Goal: Task Accomplishment & Management: Manage account settings

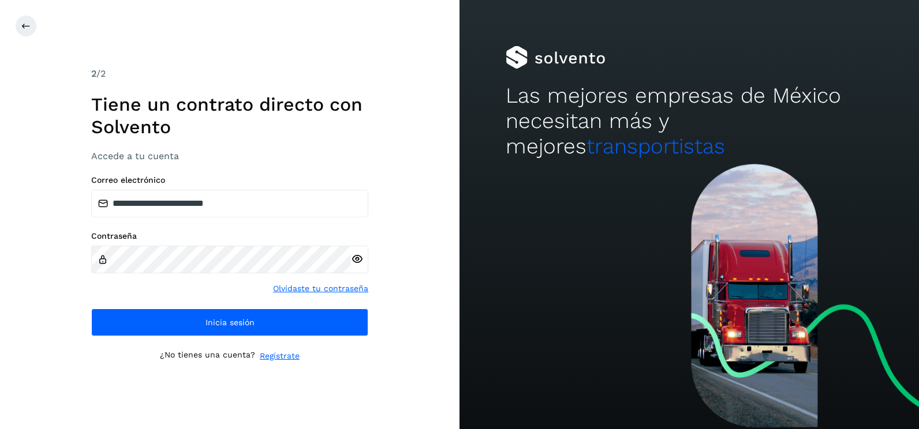
click at [418, 229] on div "**********" at bounding box center [229, 214] width 459 height 429
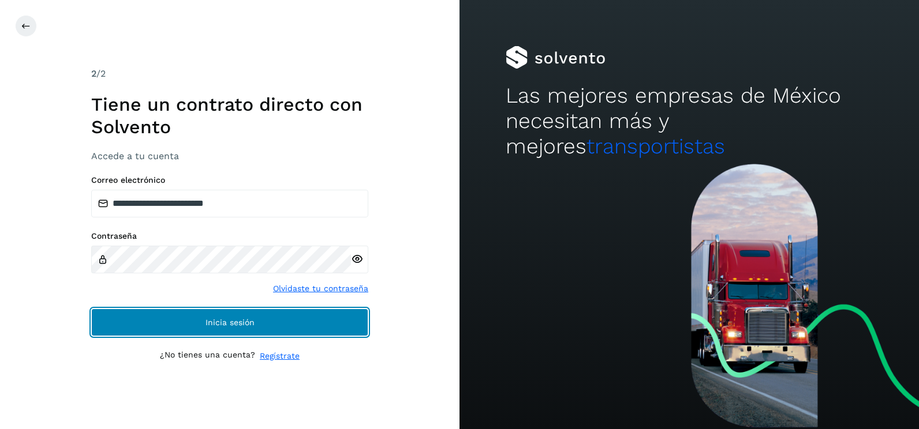
click at [328, 325] on button "Inicia sesión" at bounding box center [229, 323] width 277 height 28
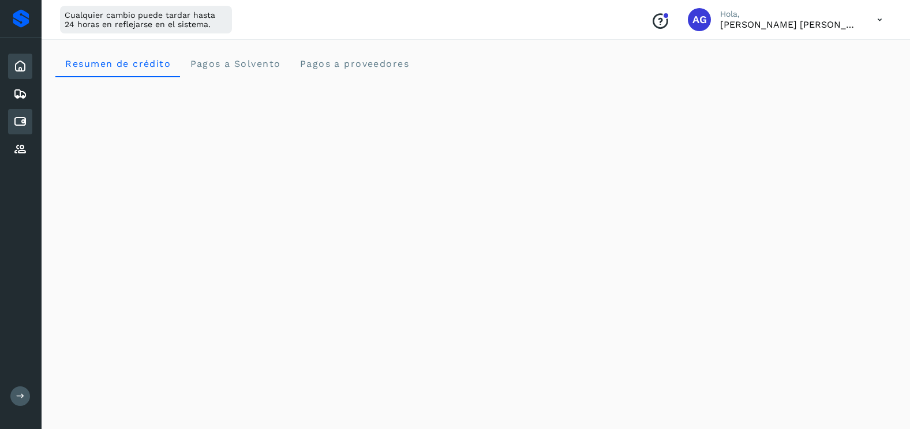
click at [21, 115] on icon at bounding box center [20, 122] width 14 height 14
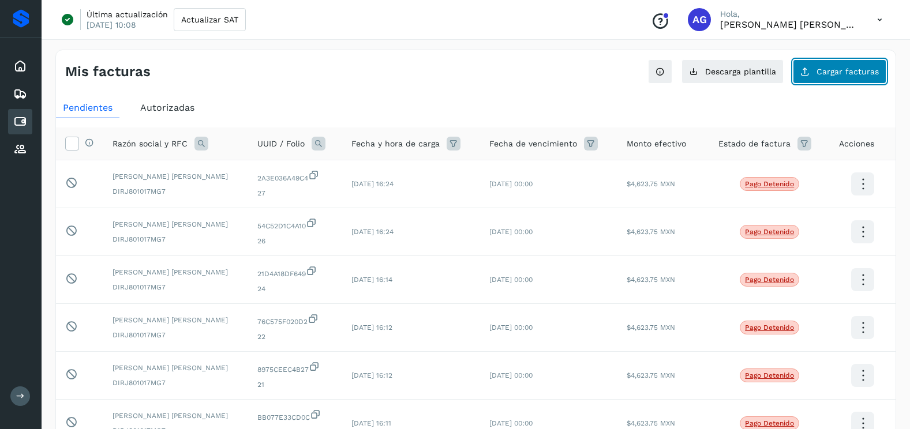
click at [817, 64] on button "Cargar facturas" at bounding box center [839, 71] width 93 height 24
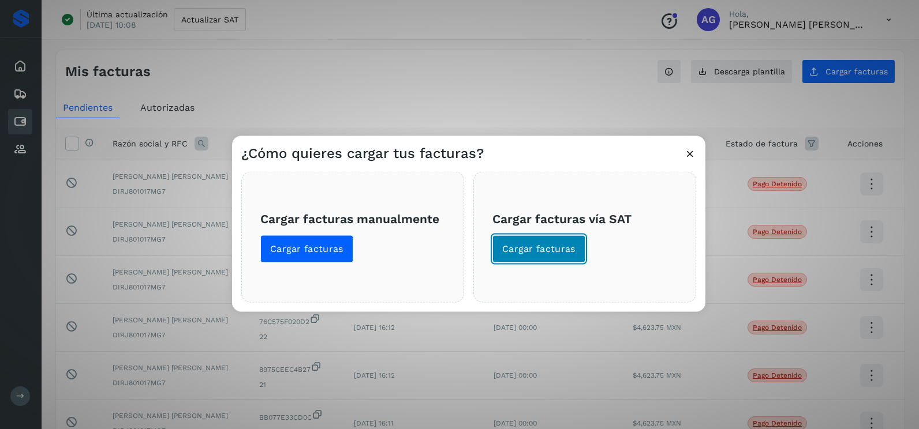
click at [541, 242] on button "Cargar facturas" at bounding box center [538, 249] width 93 height 28
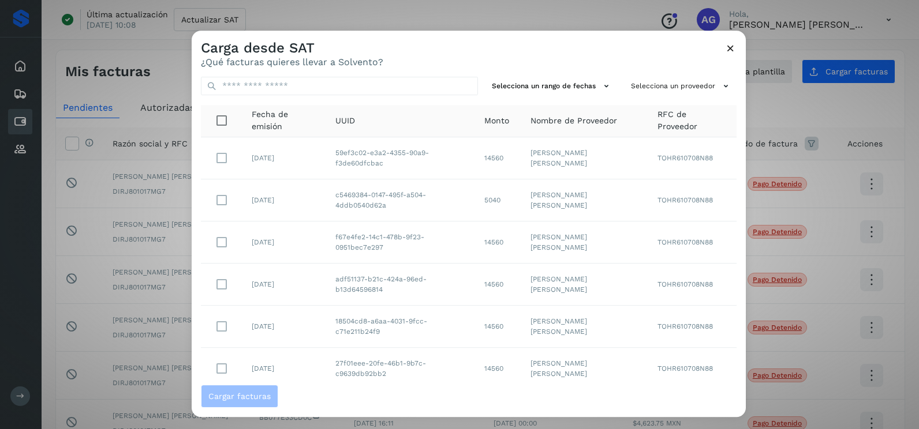
click at [593, 58] on div "Carga desde SAT ¿Qué facturas quieres llevar a Solvento?" at bounding box center [469, 49] width 554 height 37
click at [594, 78] on button "Selecciona un rango de fechas" at bounding box center [552, 86] width 130 height 19
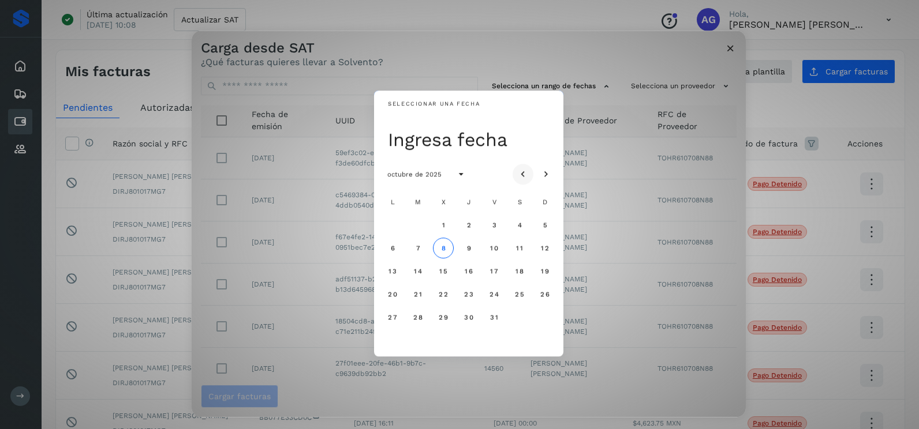
click at [528, 169] on icon "Mes anterior" at bounding box center [523, 175] width 12 height 12
click at [443, 290] on span "24" at bounding box center [443, 294] width 10 height 8
click at [467, 297] on span "25" at bounding box center [468, 294] width 10 height 8
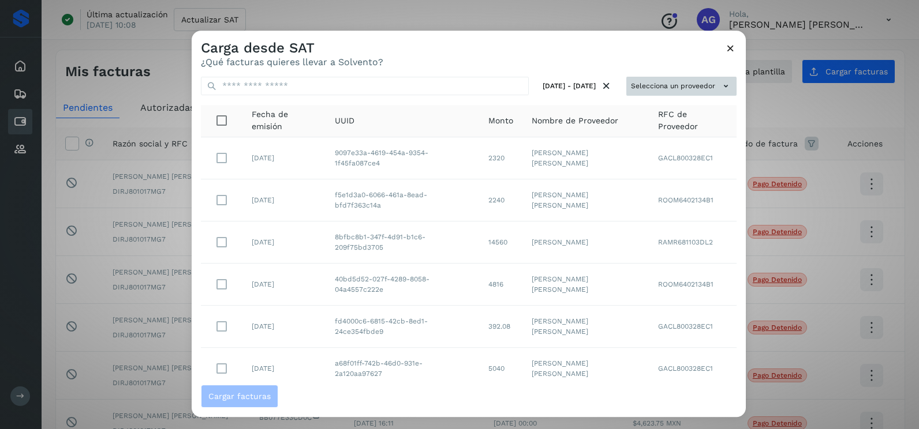
click at [685, 80] on button "Selecciona un proveedor" at bounding box center [681, 86] width 110 height 19
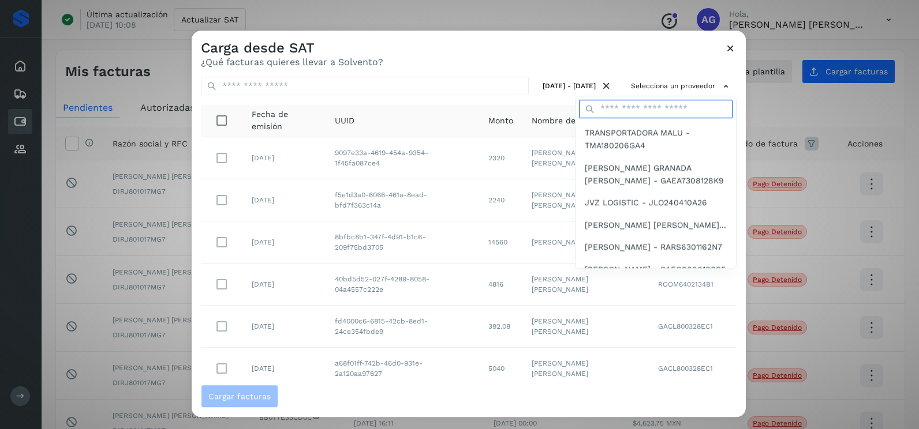
click at [643, 110] on input "text" at bounding box center [655, 109] width 153 height 18
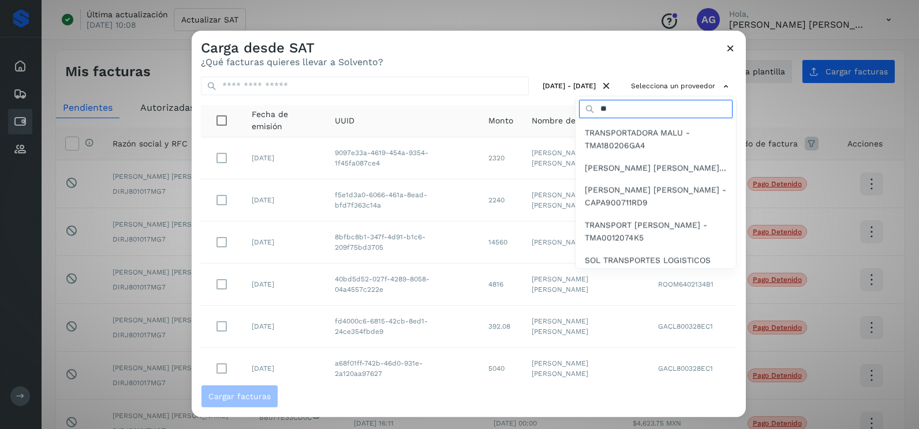
type input "*******"
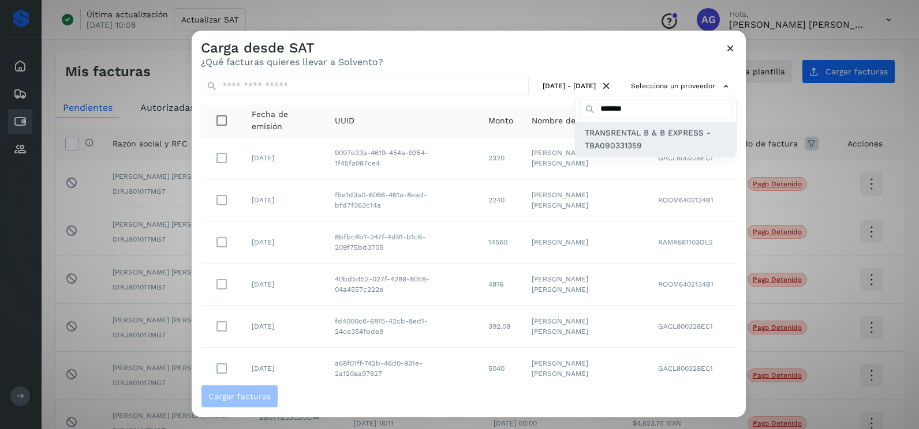
click at [641, 149] on span "TRANSRENTAL B & B EXPRESS - TBA090331359" at bounding box center [656, 139] width 142 height 26
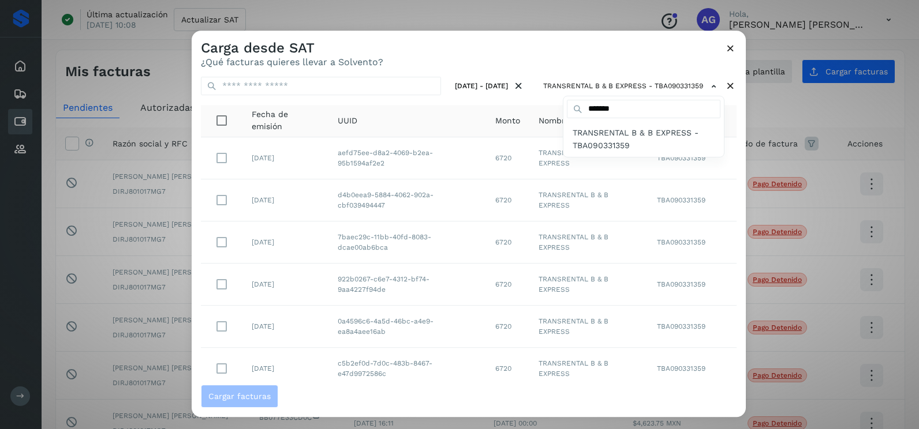
click at [527, 46] on div at bounding box center [651, 245] width 919 height 429
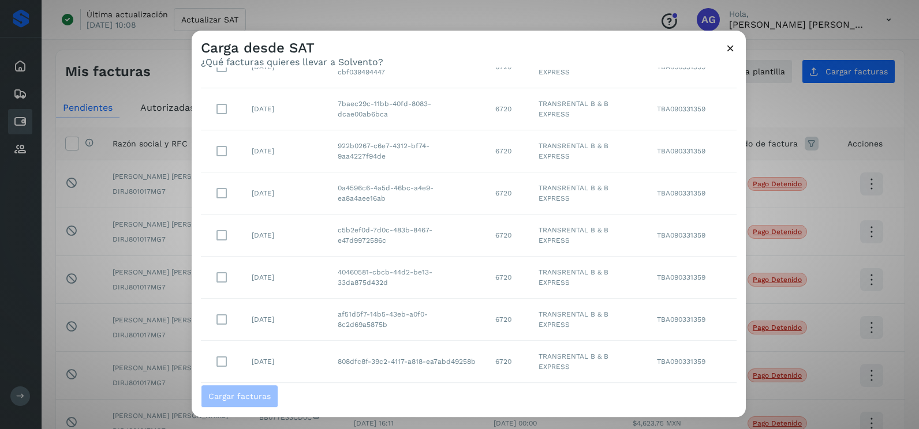
scroll to position [205, 0]
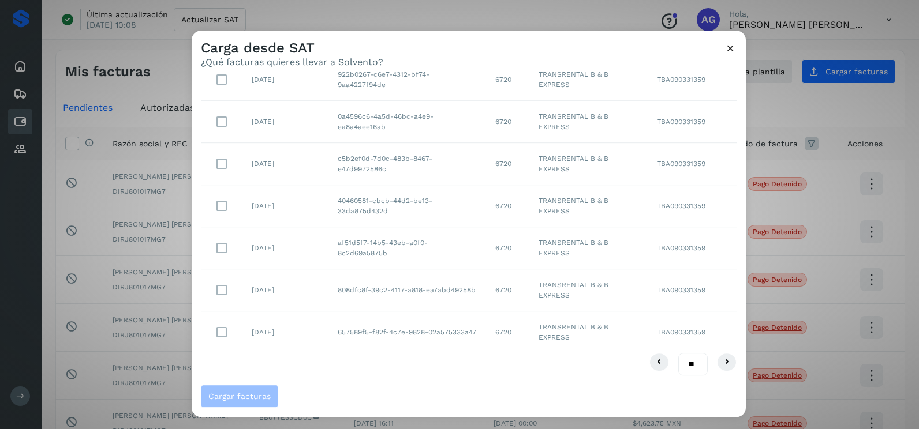
click at [686, 366] on select "** ** **" at bounding box center [692, 364] width 29 height 23
drag, startPoint x: 684, startPoint y: 364, endPoint x: 684, endPoint y: 375, distance: 11.0
click at [684, 364] on select "** ** **" at bounding box center [692, 364] width 29 height 23
select select "**"
click at [678, 353] on select "** ** **" at bounding box center [692, 364] width 29 height 23
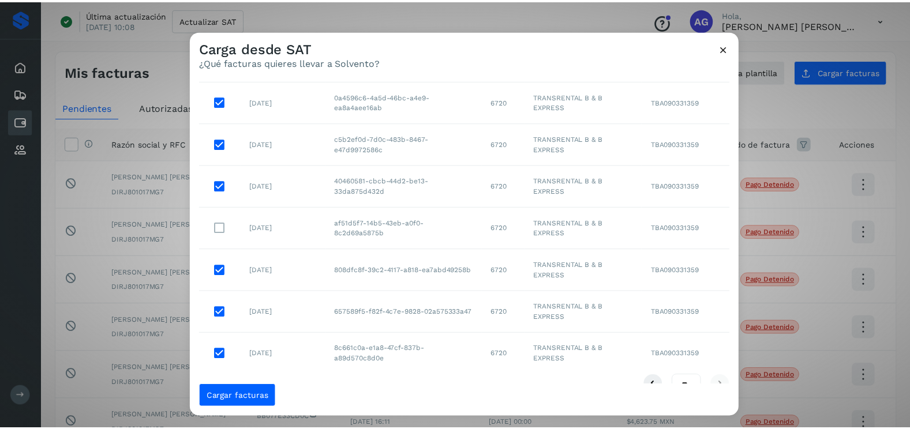
scroll to position [247, 0]
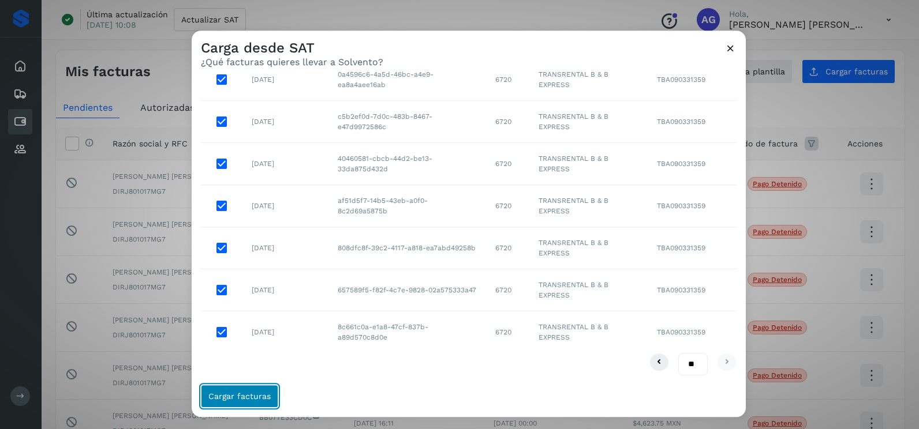
click at [256, 397] on span "Cargar facturas" at bounding box center [239, 396] width 62 height 8
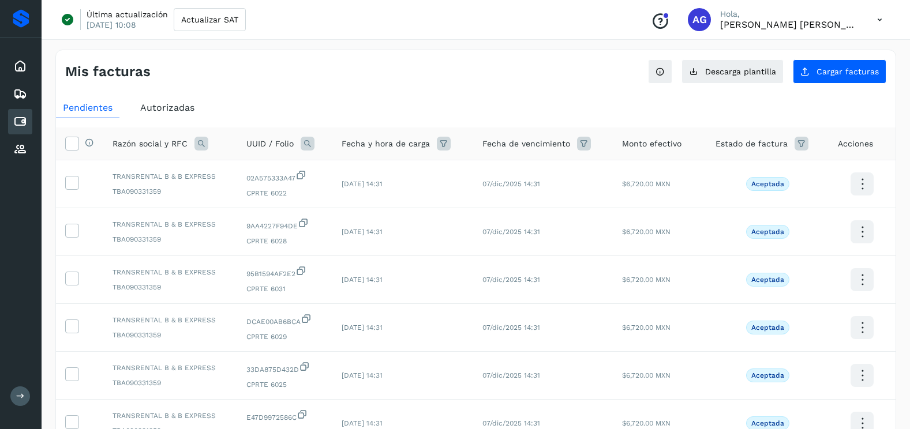
scroll to position [308, 0]
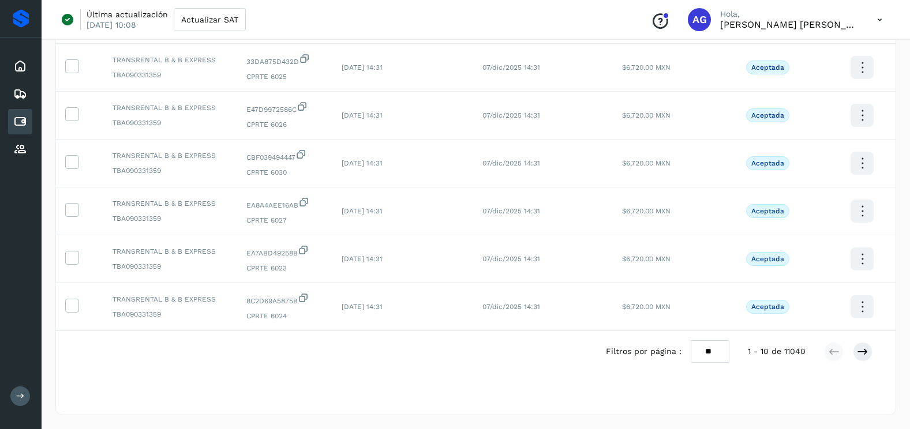
drag, startPoint x: 709, startPoint y: 349, endPoint x: 709, endPoint y: 359, distance: 10.4
click at [709, 349] on select "** ** **" at bounding box center [710, 351] width 39 height 23
select select "**"
click at [691, 340] on select "** ** **" at bounding box center [710, 351] width 39 height 23
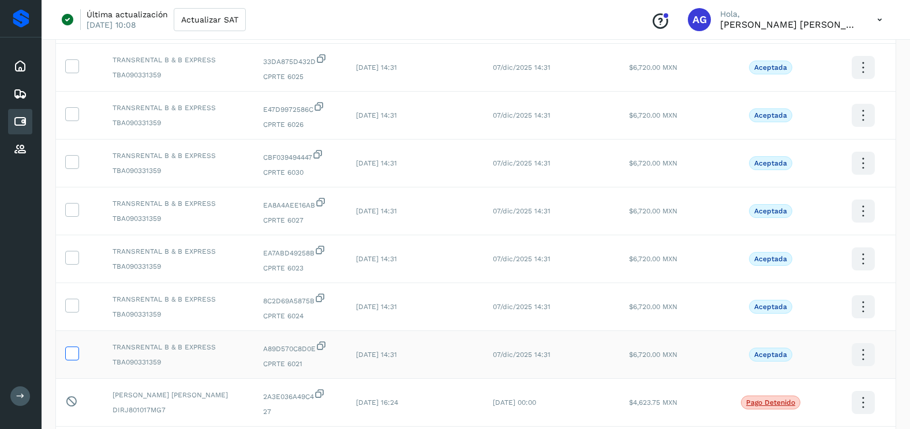
click at [70, 350] on icon at bounding box center [72, 353] width 12 height 12
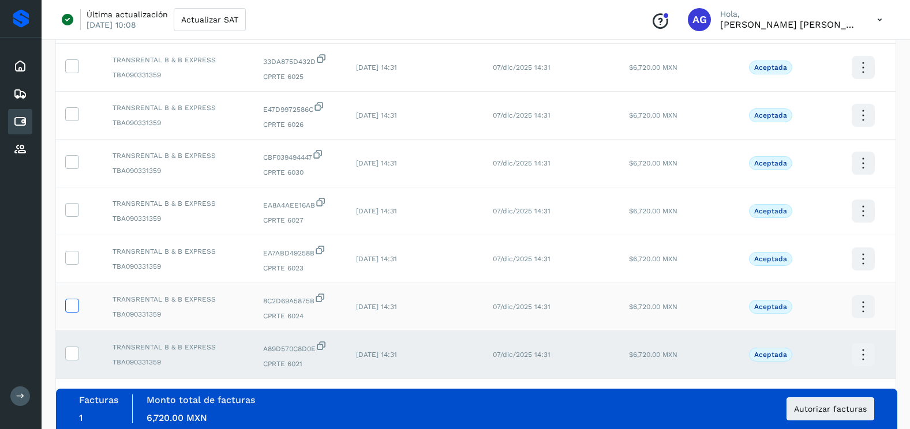
click at [76, 307] on icon at bounding box center [72, 305] width 12 height 12
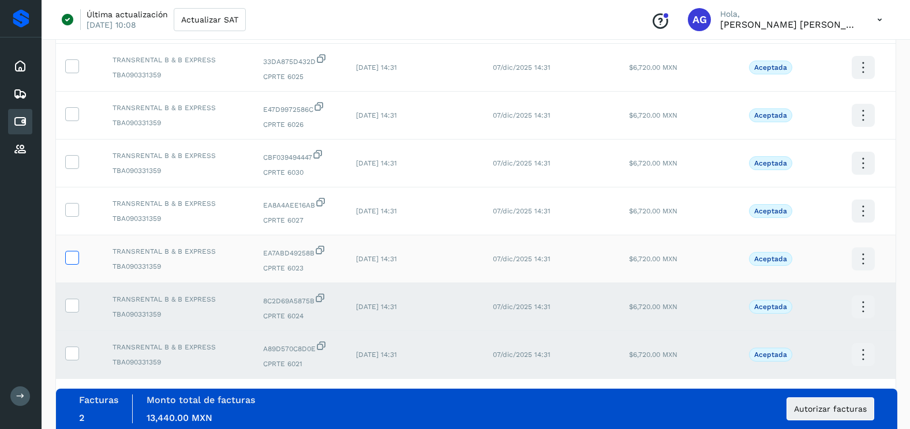
click at [73, 255] on icon at bounding box center [72, 257] width 12 height 12
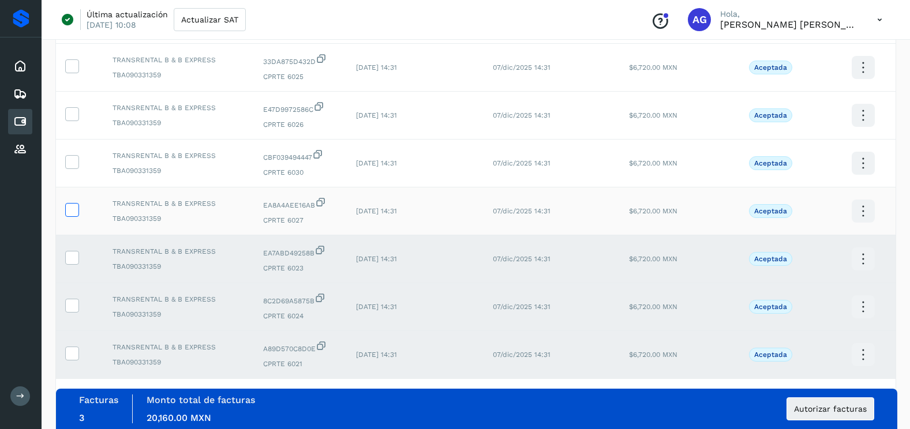
click at [75, 209] on icon at bounding box center [72, 209] width 12 height 12
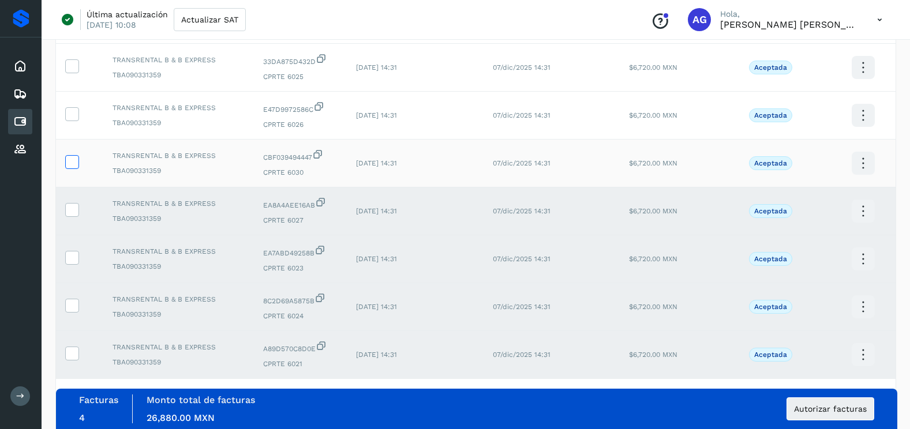
click at [75, 165] on icon at bounding box center [72, 161] width 12 height 12
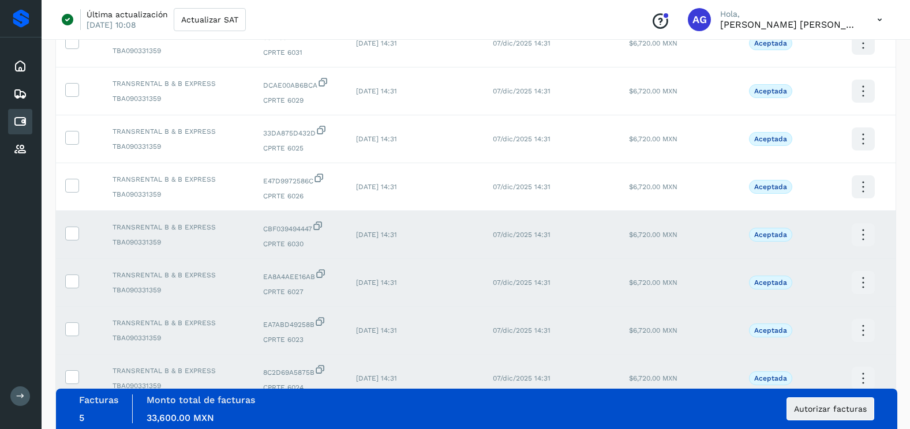
scroll to position [135, 0]
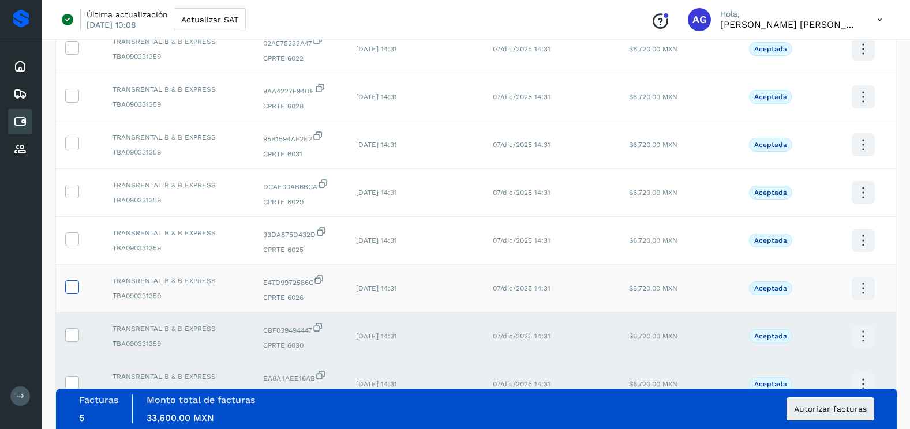
click at [70, 289] on icon at bounding box center [72, 286] width 12 height 12
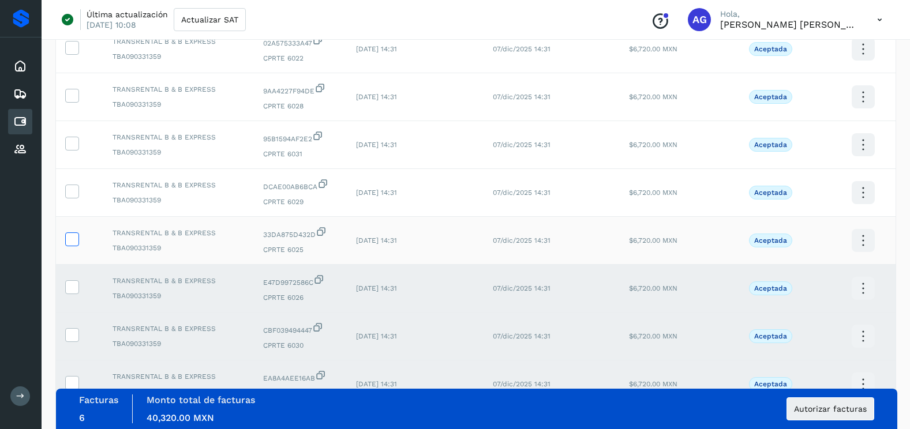
click at [77, 234] on icon at bounding box center [72, 239] width 12 height 12
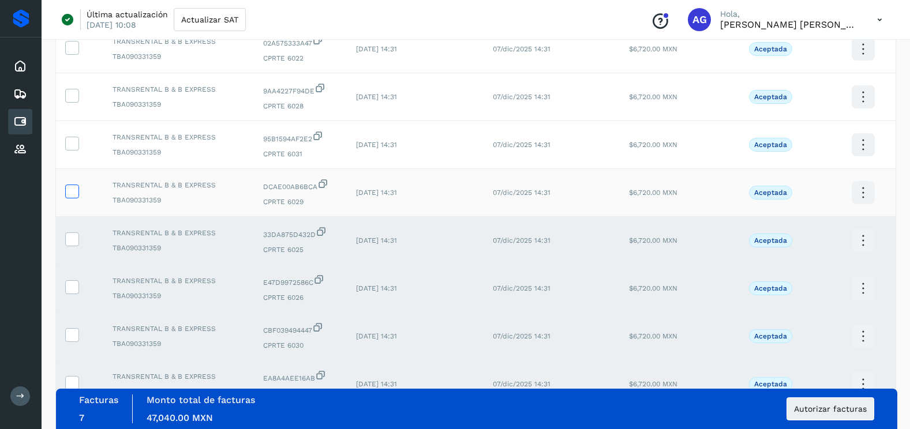
click at [77, 189] on icon at bounding box center [72, 191] width 12 height 12
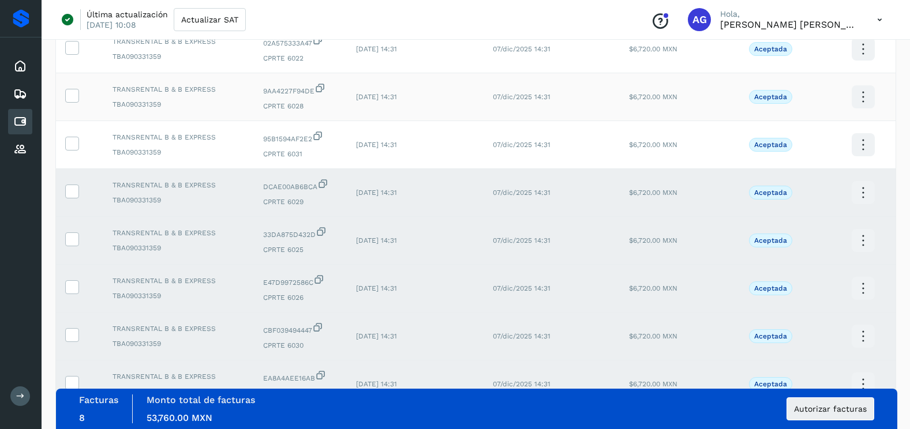
drag, startPoint x: 77, startPoint y: 146, endPoint x: 74, endPoint y: 114, distance: 31.9
click at [77, 145] on icon at bounding box center [72, 143] width 12 height 12
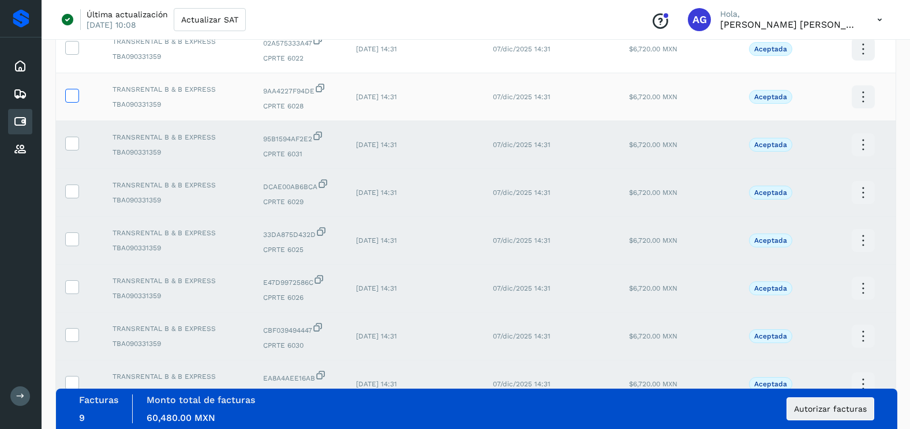
click at [74, 96] on icon at bounding box center [72, 95] width 12 height 12
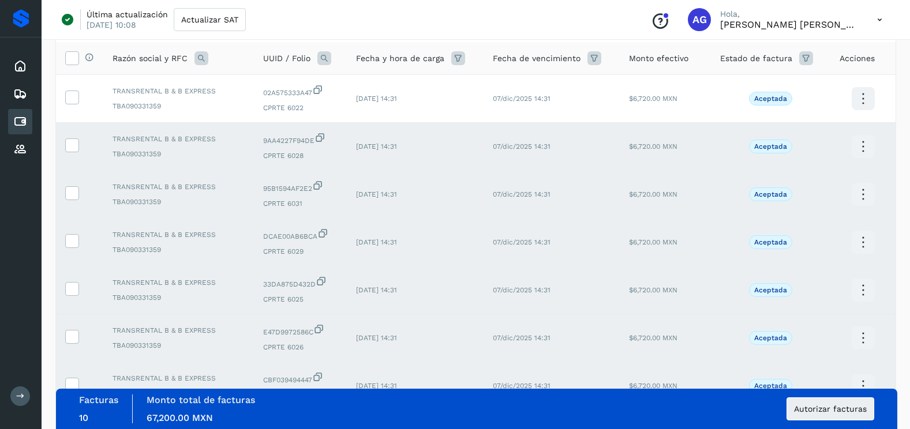
scroll to position [0, 0]
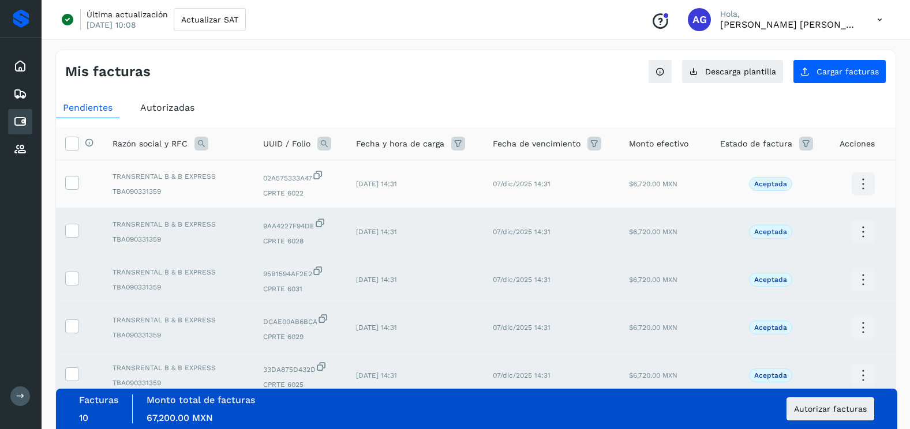
click at [80, 188] on td at bounding box center [79, 184] width 47 height 48
click at [72, 181] on icon at bounding box center [72, 182] width 12 height 12
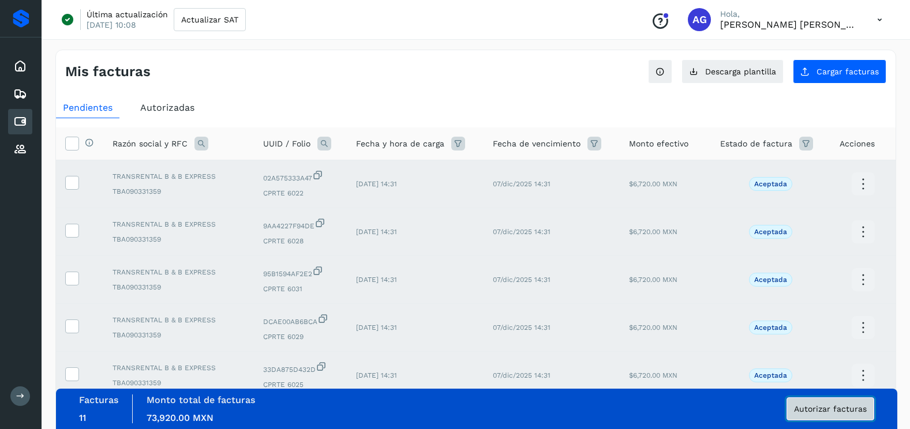
click at [847, 413] on span "Autorizar facturas" at bounding box center [830, 409] width 73 height 8
click at [814, 415] on button "Autorizar facturas" at bounding box center [831, 409] width 88 height 23
click at [836, 409] on span "Autorizar facturas" at bounding box center [830, 409] width 73 height 8
click at [862, 410] on span "Autorizar facturas" at bounding box center [830, 409] width 73 height 8
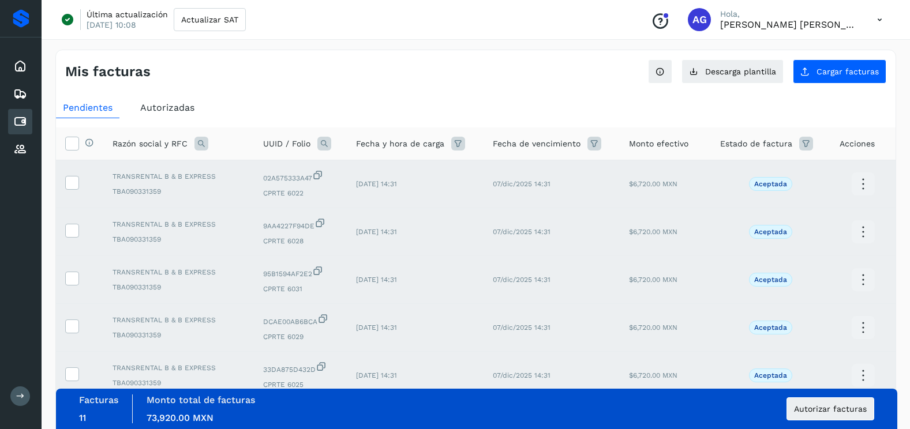
click at [261, 72] on div "Mis facturas" at bounding box center [270, 71] width 411 height 17
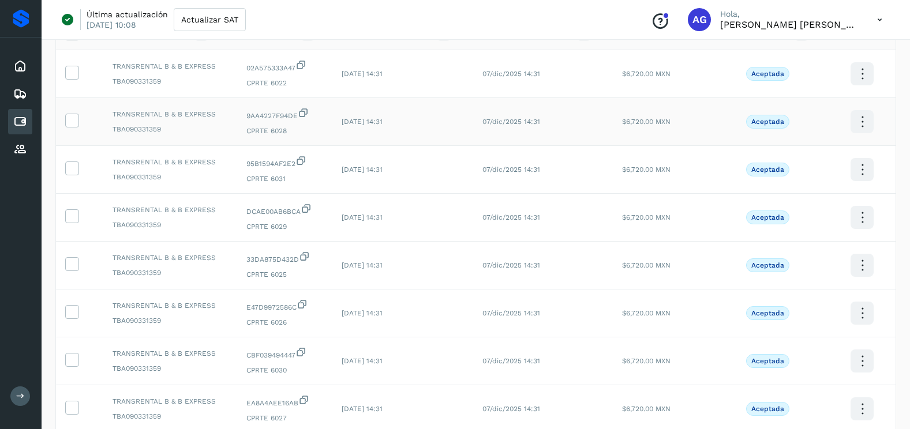
scroll to position [308, 0]
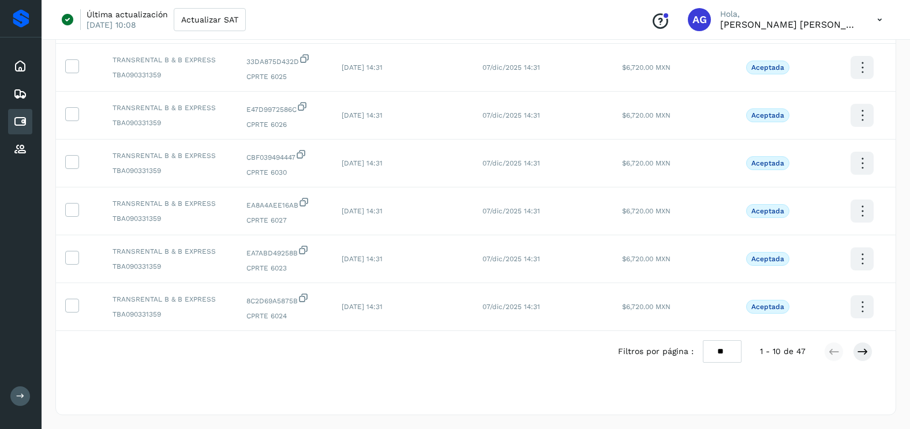
click at [723, 350] on select "** ** **" at bounding box center [722, 351] width 39 height 23
select select "**"
click at [703, 340] on select "** ** **" at bounding box center [722, 351] width 39 height 23
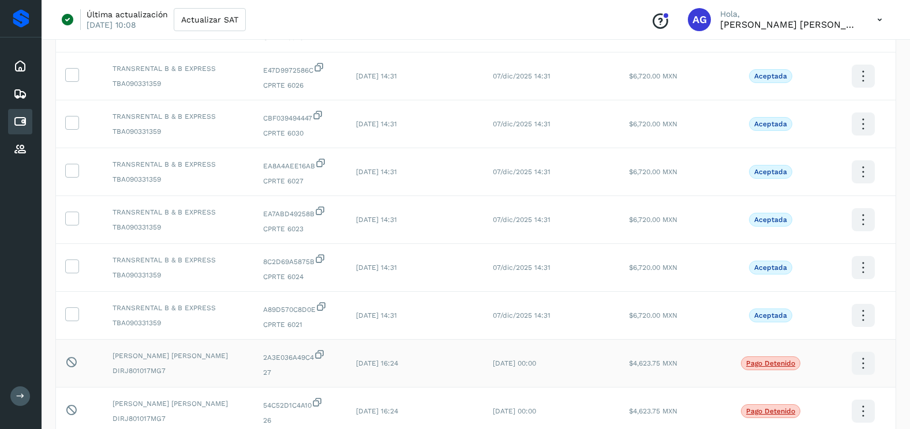
scroll to position [366, 0]
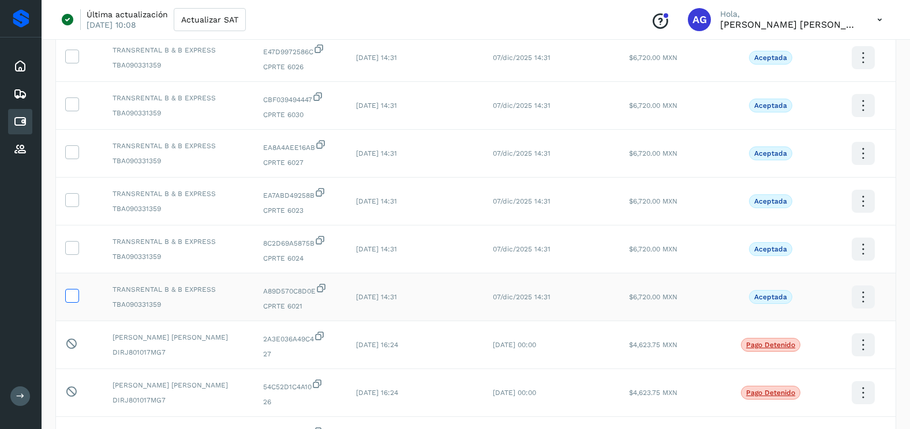
click at [70, 289] on icon at bounding box center [72, 295] width 12 height 12
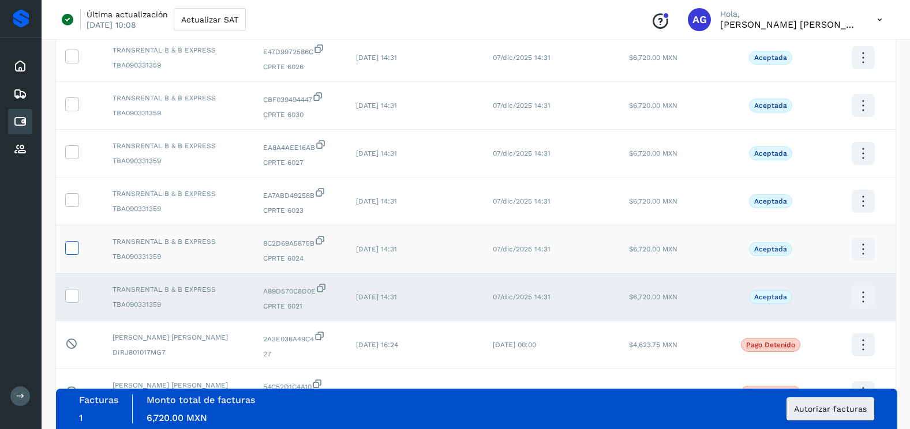
click at [70, 250] on icon at bounding box center [72, 247] width 12 height 12
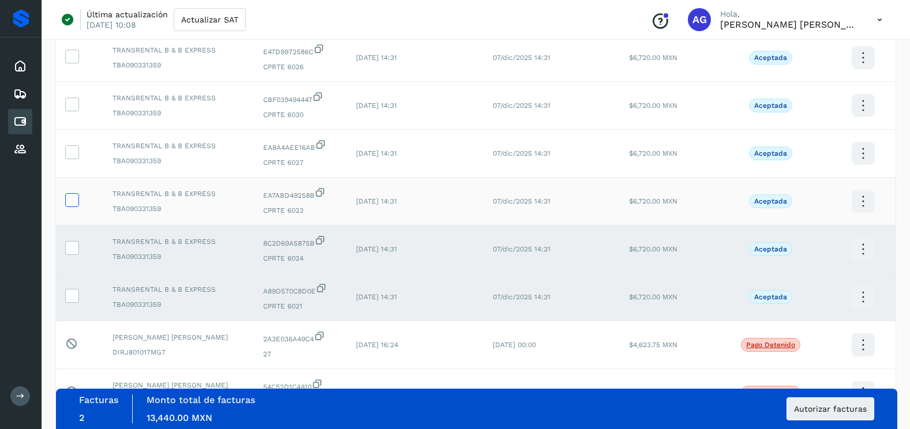
click at [74, 196] on icon at bounding box center [72, 199] width 12 height 12
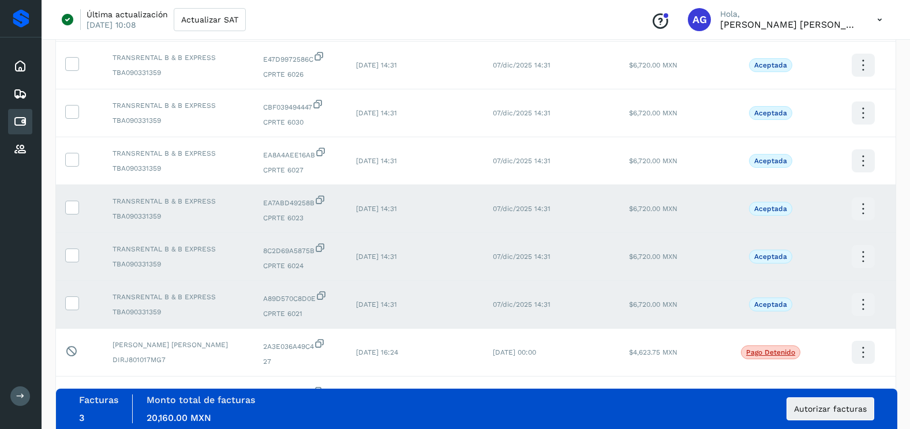
scroll to position [250, 0]
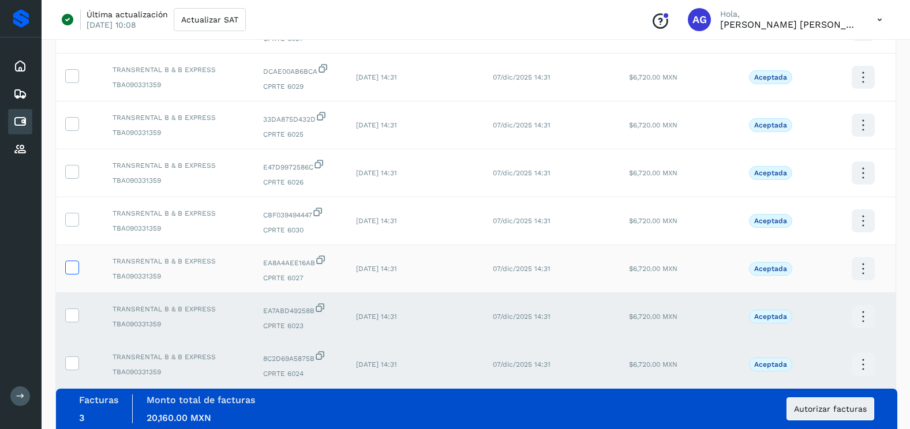
click at [70, 264] on icon at bounding box center [72, 267] width 12 height 12
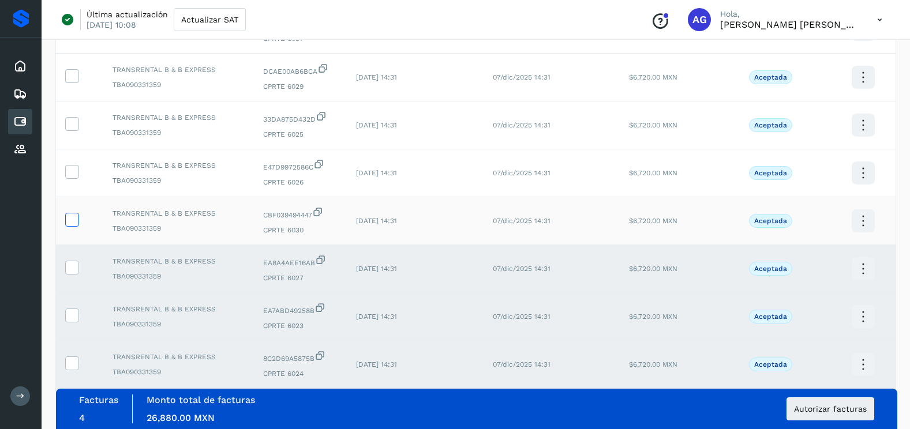
click at [77, 215] on icon at bounding box center [72, 219] width 12 height 12
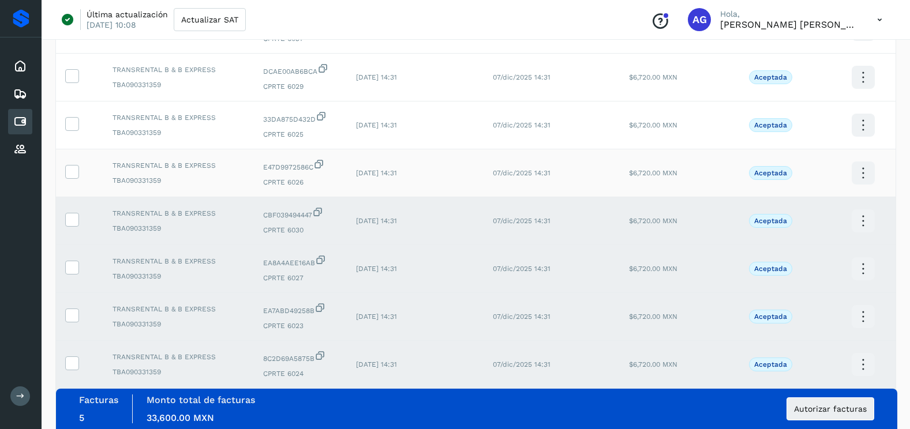
click at [73, 161] on td at bounding box center [79, 173] width 47 height 48
click at [74, 174] on icon at bounding box center [72, 171] width 12 height 12
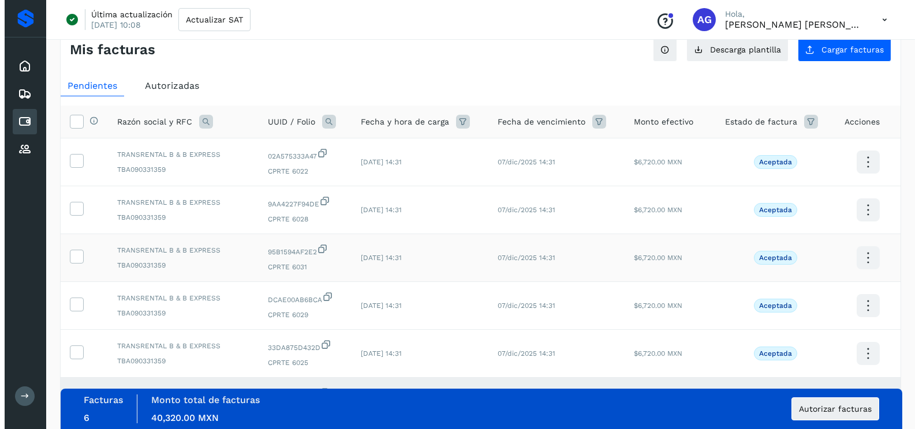
scroll to position [20, 0]
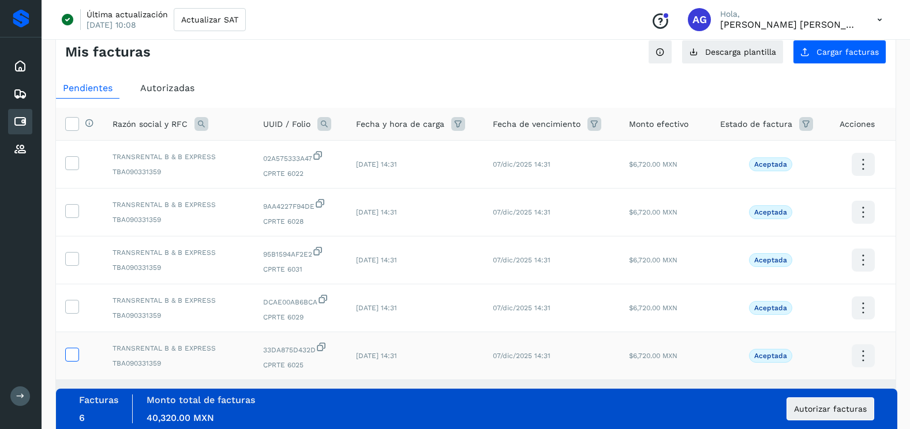
click at [77, 351] on icon at bounding box center [72, 354] width 12 height 12
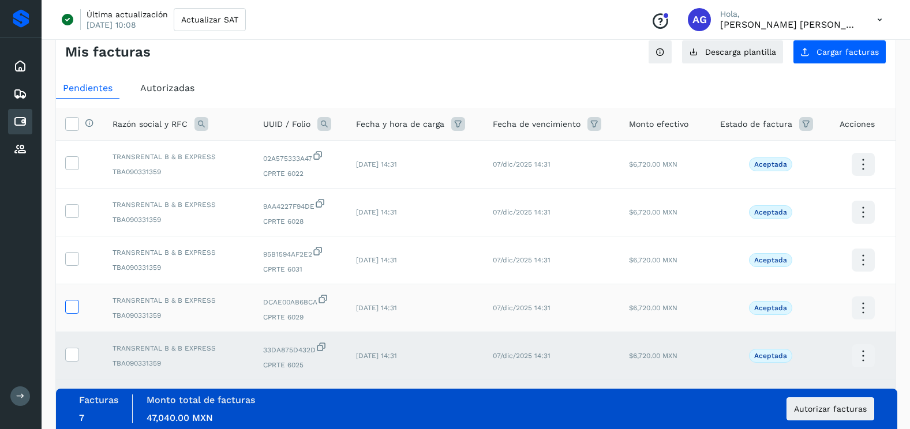
click at [72, 303] on icon at bounding box center [72, 306] width 12 height 12
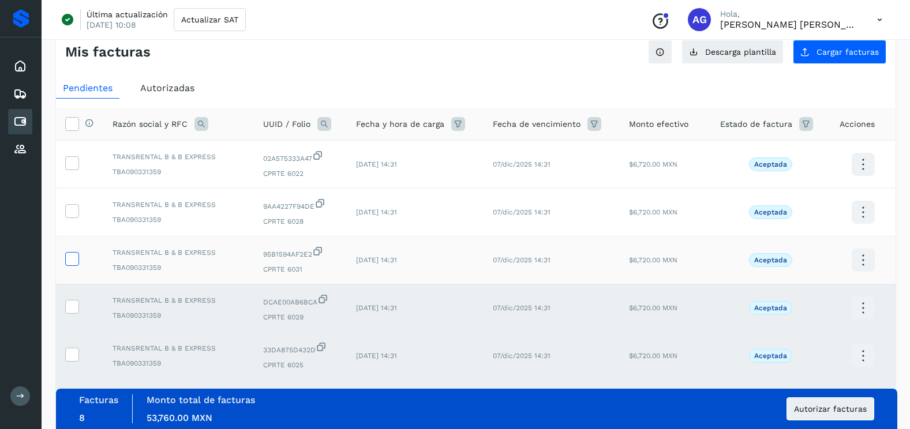
click at [69, 256] on icon at bounding box center [72, 258] width 12 height 12
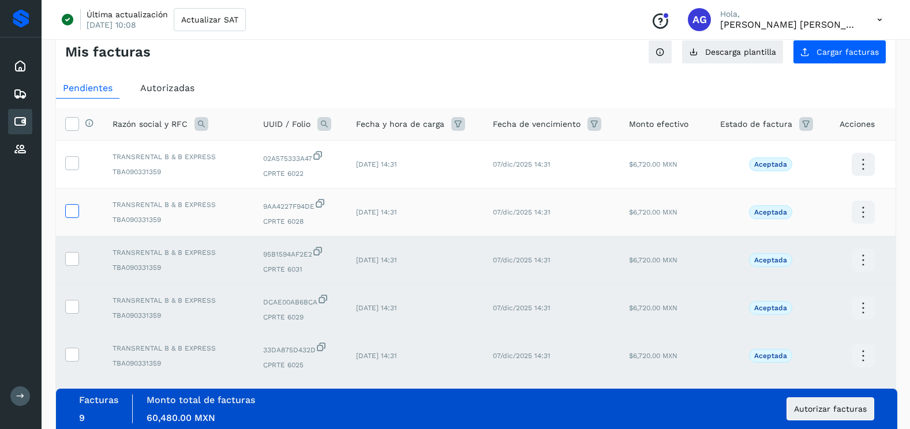
click at [69, 210] on icon at bounding box center [72, 210] width 12 height 12
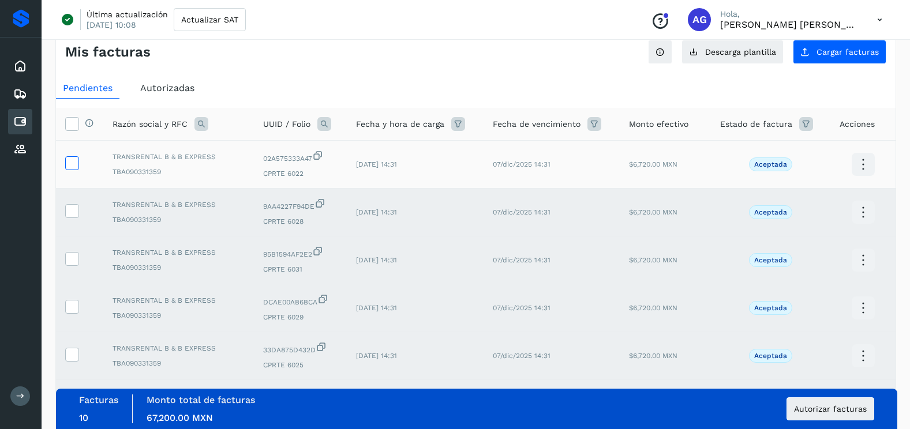
click at [72, 169] on span at bounding box center [72, 166] width 12 height 8
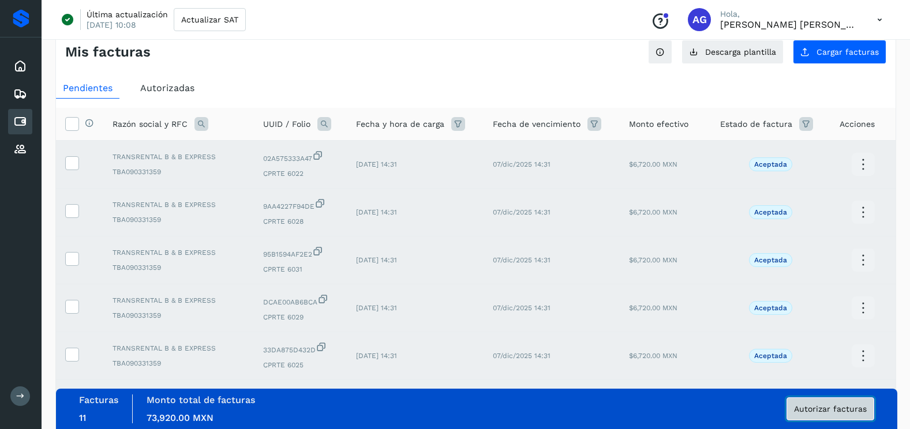
click at [830, 417] on button "Autorizar facturas" at bounding box center [831, 409] width 88 height 23
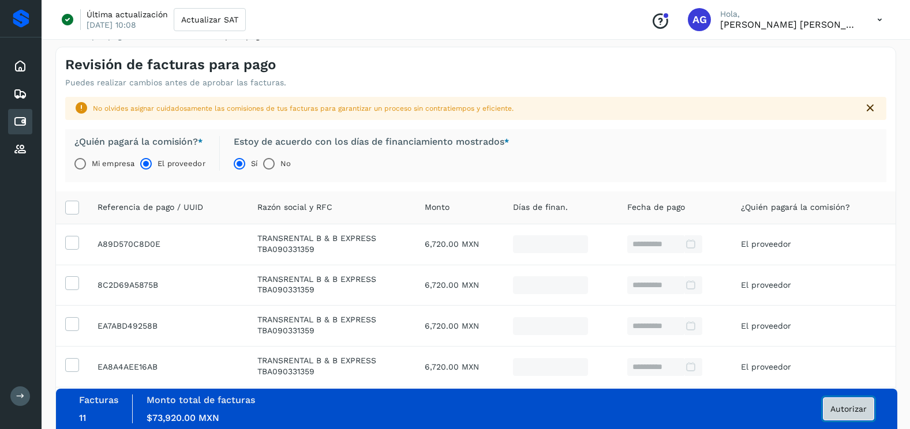
click at [863, 416] on button "Autorizar" at bounding box center [848, 409] width 51 height 23
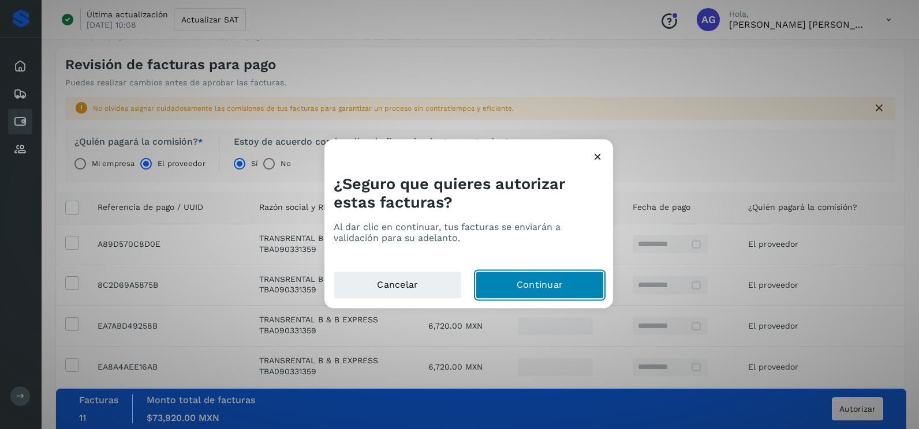
click at [541, 286] on button "Continuar" at bounding box center [539, 286] width 128 height 28
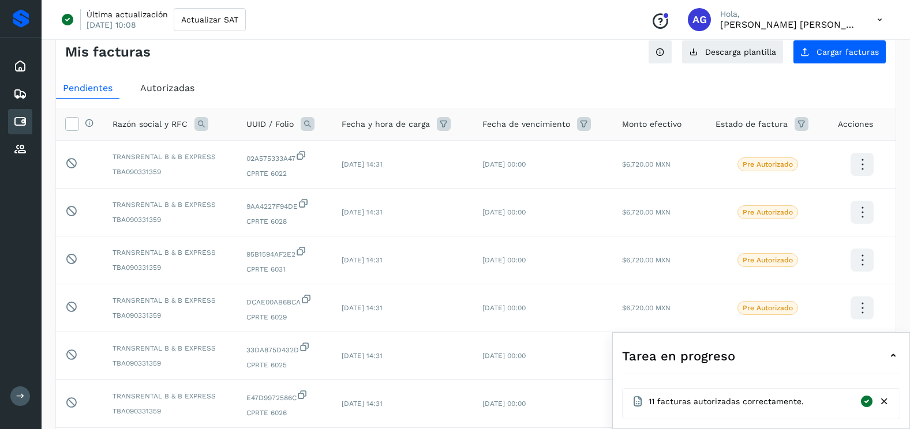
click at [888, 403] on icon at bounding box center [884, 402] width 12 height 12
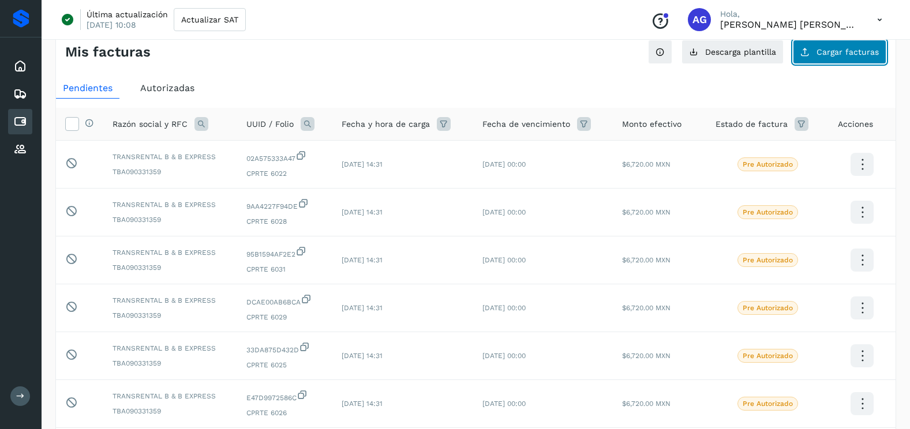
click at [866, 54] on span "Cargar facturas" at bounding box center [848, 52] width 62 height 8
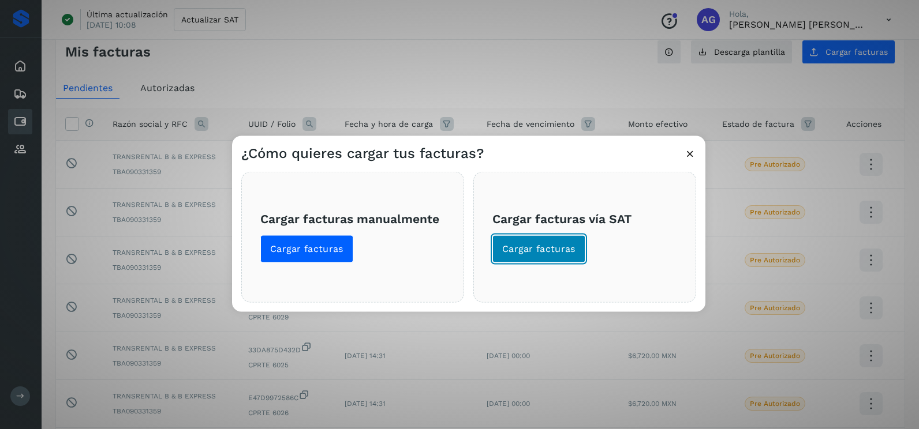
click at [516, 257] on button "Cargar facturas" at bounding box center [538, 249] width 93 height 28
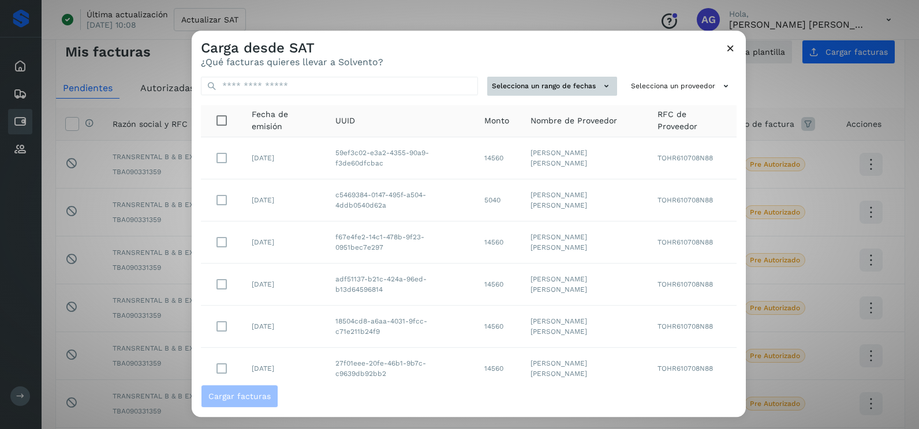
click at [576, 92] on button "Selecciona un rango de fechas" at bounding box center [552, 86] width 130 height 19
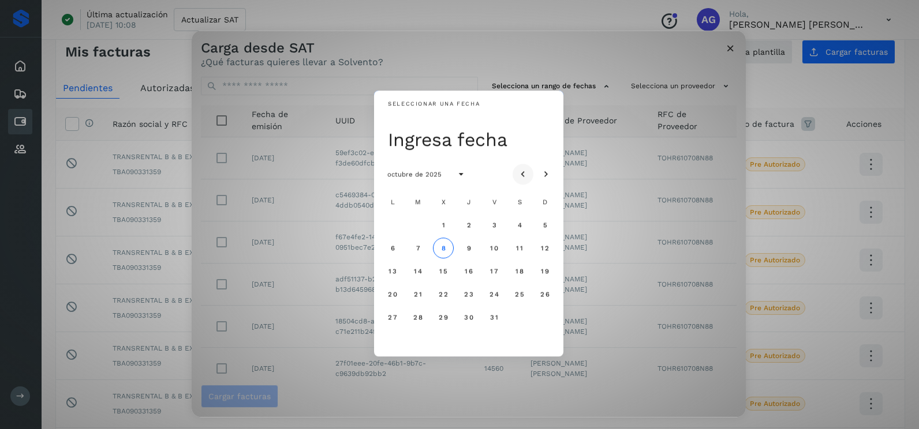
click at [518, 169] on icon "Mes anterior" at bounding box center [523, 175] width 12 height 12
click at [540, 171] on icon "Mes siguiente" at bounding box center [546, 175] width 12 height 12
click at [419, 250] on span "7" at bounding box center [417, 248] width 5 height 8
click at [442, 252] on span "8" at bounding box center [442, 248] width 5 height 8
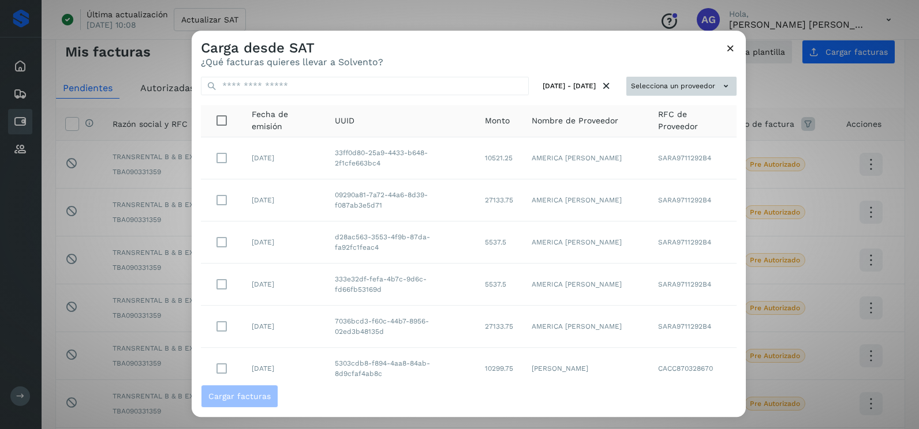
click at [675, 89] on button "Selecciona un proveedor" at bounding box center [681, 86] width 110 height 19
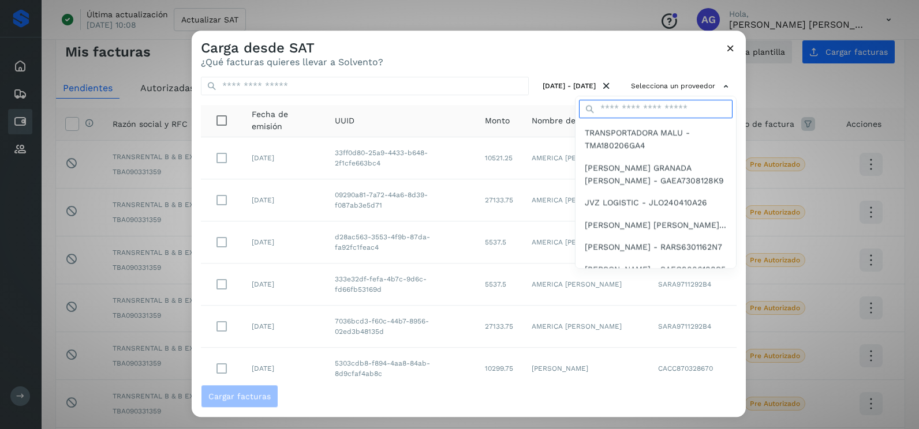
click at [636, 110] on input "text" at bounding box center [655, 109] width 153 height 18
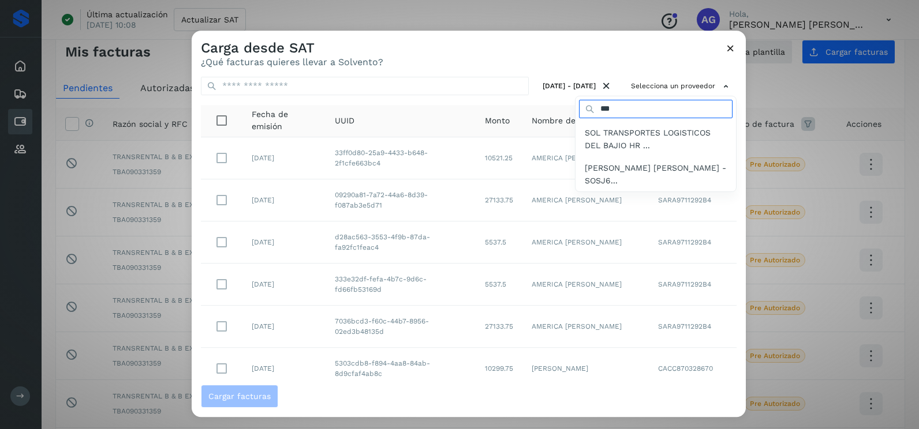
type input "***"
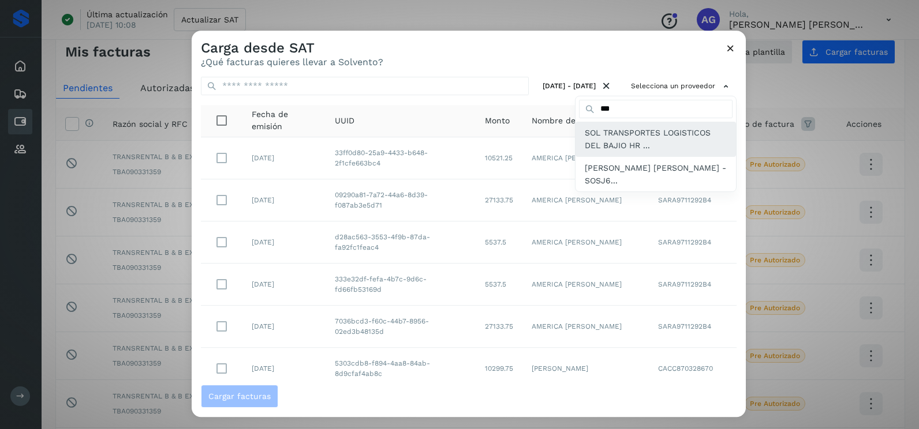
click at [632, 140] on span "SOL TRANSPORTES LOGISTICOS DEL BAJIO HR ..." at bounding box center [656, 139] width 142 height 26
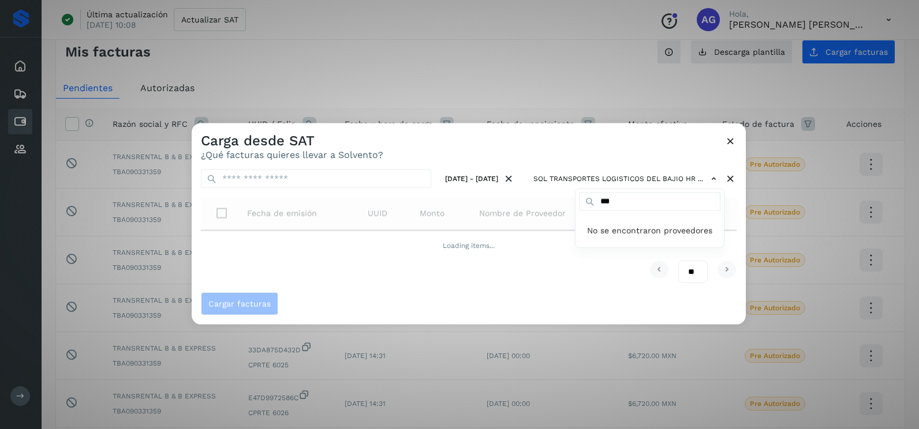
click at [528, 140] on div at bounding box center [651, 337] width 919 height 429
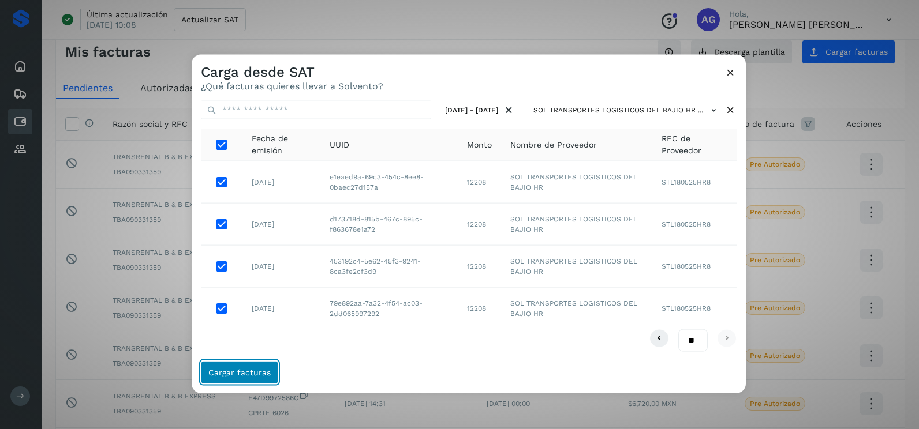
click at [242, 374] on span "Cargar facturas" at bounding box center [239, 372] width 62 height 8
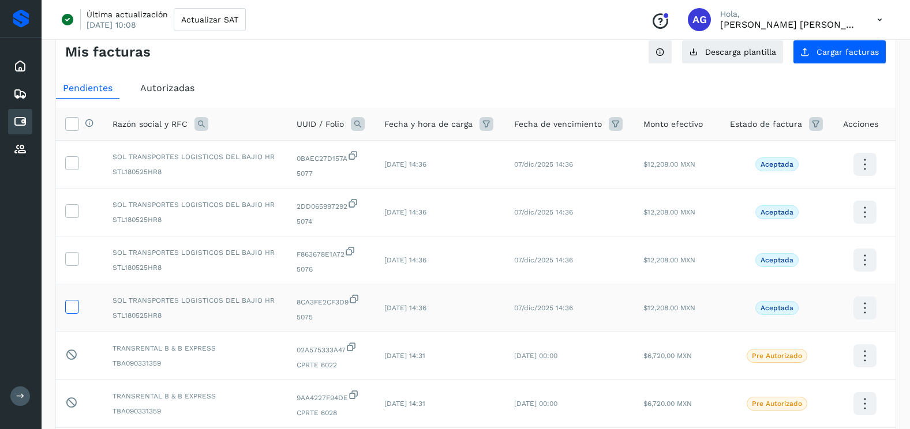
click at [70, 306] on icon at bounding box center [72, 306] width 12 height 12
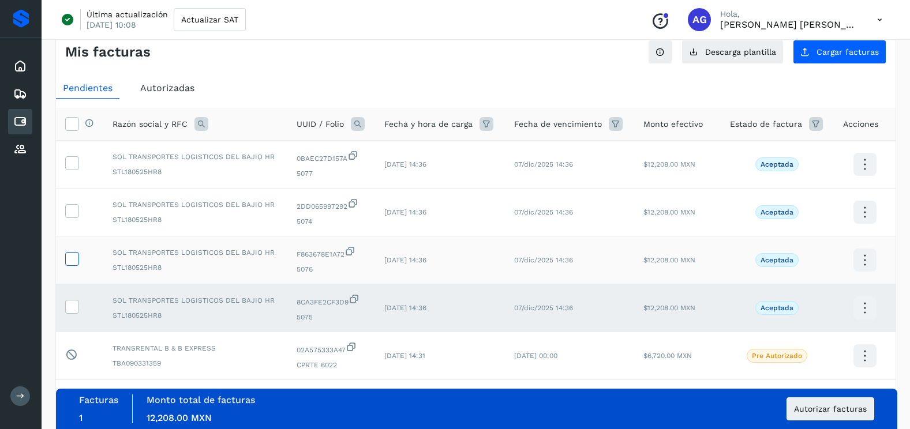
click at [74, 259] on icon at bounding box center [72, 258] width 12 height 12
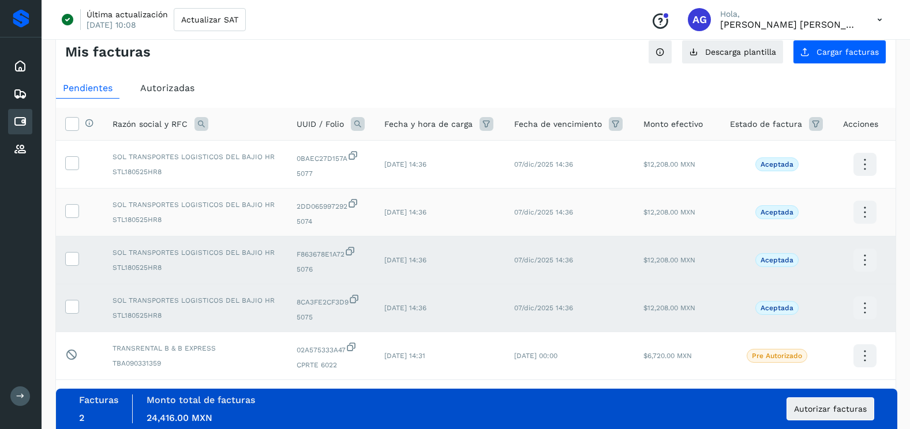
click at [78, 207] on label at bounding box center [72, 211] width 14 height 14
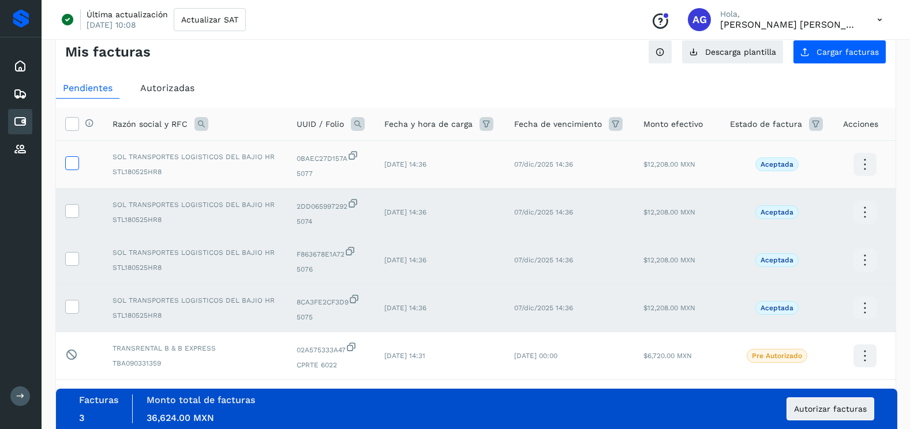
click at [74, 158] on icon at bounding box center [72, 162] width 12 height 12
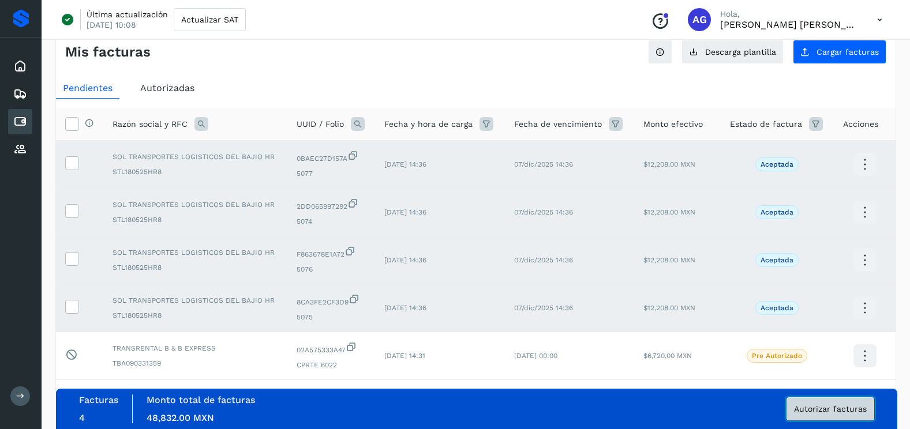
click at [815, 410] on span "Autorizar facturas" at bounding box center [830, 409] width 73 height 8
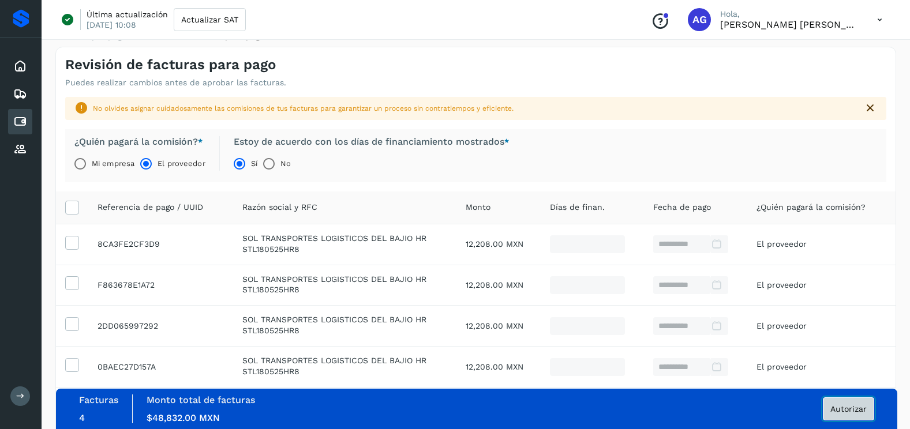
click at [828, 414] on button "Autorizar" at bounding box center [848, 409] width 51 height 23
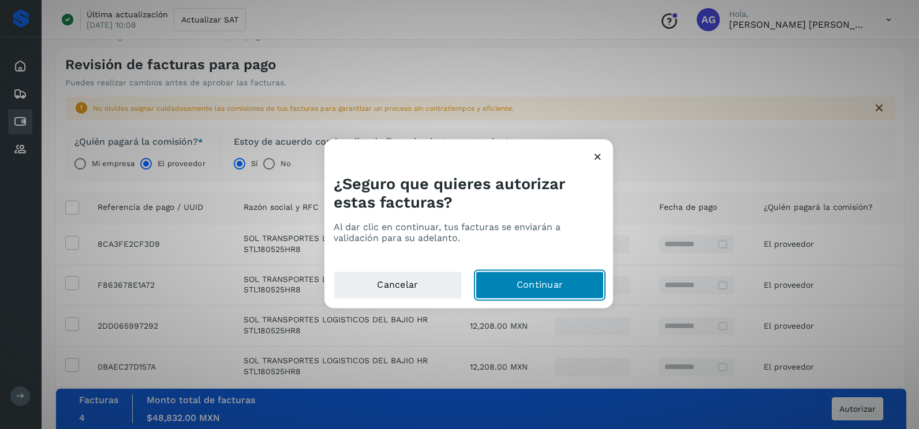
click at [549, 287] on button "Continuar" at bounding box center [539, 286] width 128 height 28
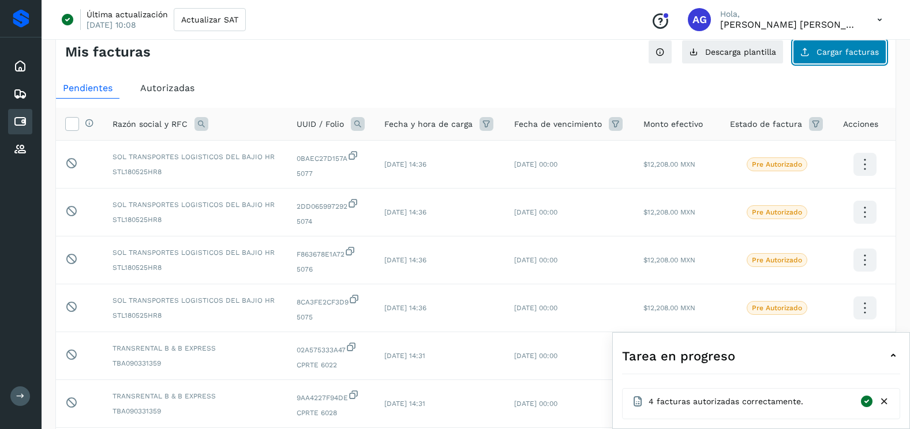
click at [819, 50] on span "Cargar facturas" at bounding box center [848, 52] width 62 height 8
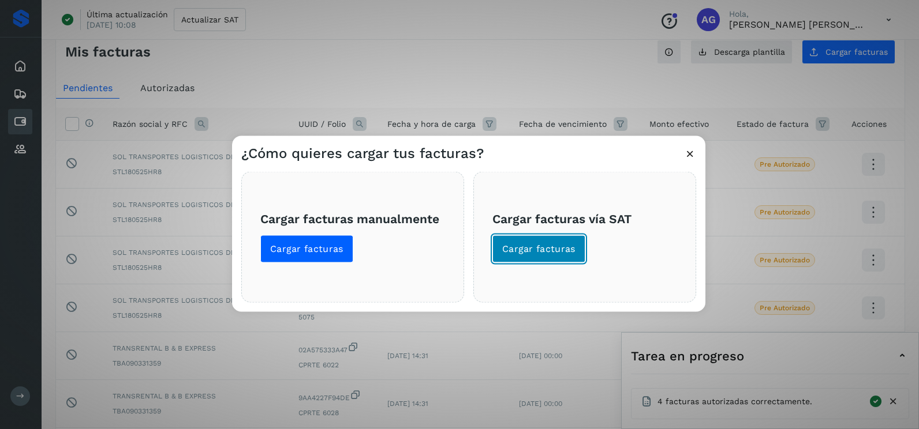
click at [563, 249] on span "Cargar facturas" at bounding box center [538, 249] width 73 height 13
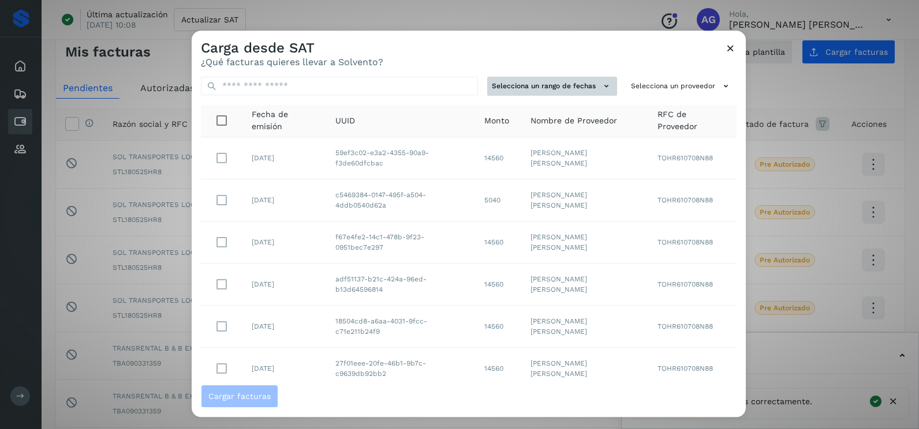
click at [537, 79] on button "Selecciona un rango de fechas" at bounding box center [552, 86] width 130 height 19
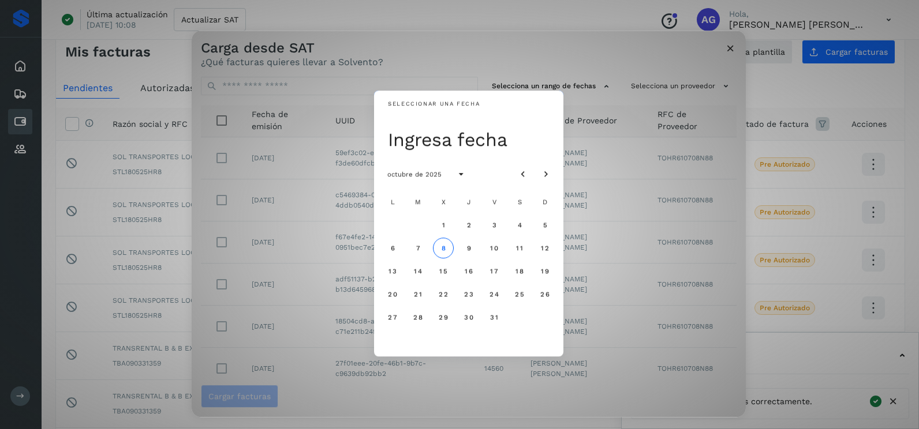
click at [522, 186] on div "octubre de 2025" at bounding box center [468, 174] width 189 height 32
click at [518, 179] on icon "Mes anterior" at bounding box center [523, 175] width 12 height 12
click at [473, 271] on span "18" at bounding box center [468, 271] width 9 height 8
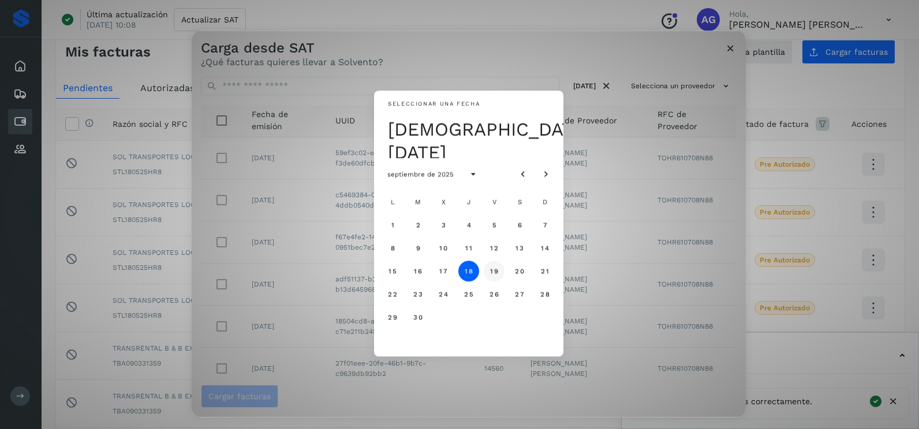
click at [496, 271] on span "19" at bounding box center [493, 271] width 9 height 8
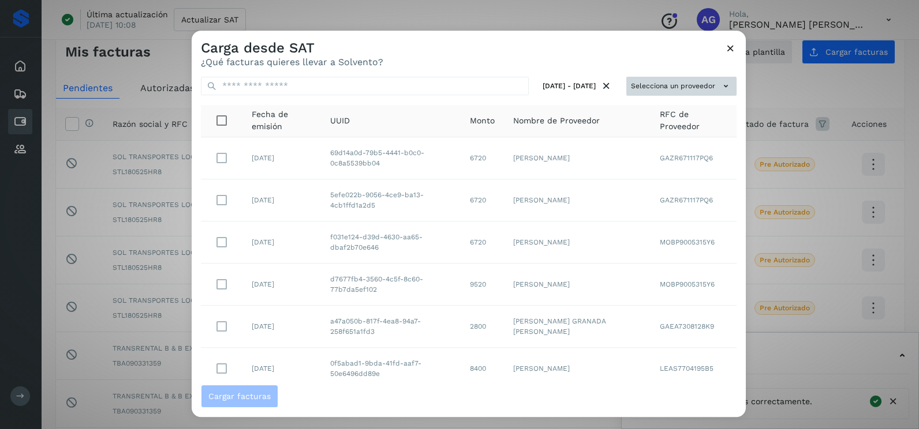
click at [661, 84] on button "Selecciona un proveedor" at bounding box center [681, 86] width 110 height 19
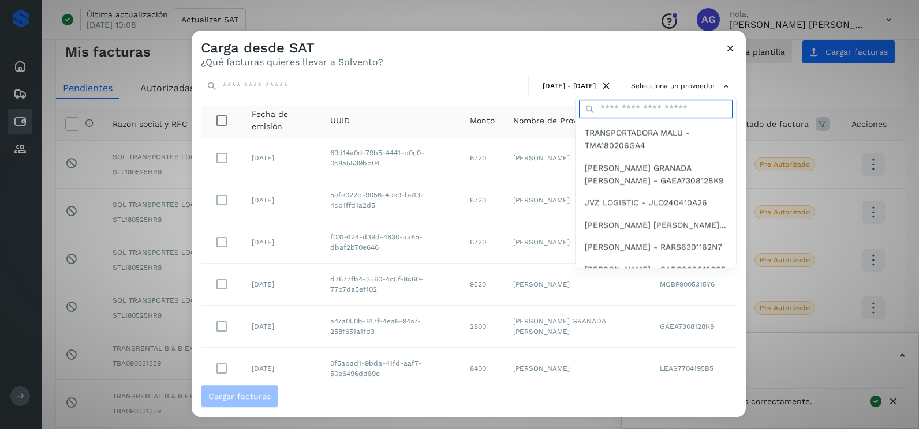
click at [646, 103] on input "text" at bounding box center [655, 109] width 153 height 18
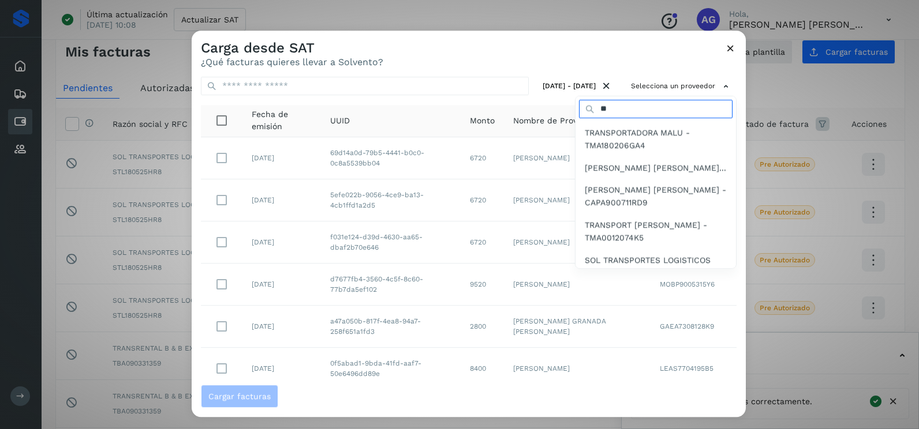
type input "*"
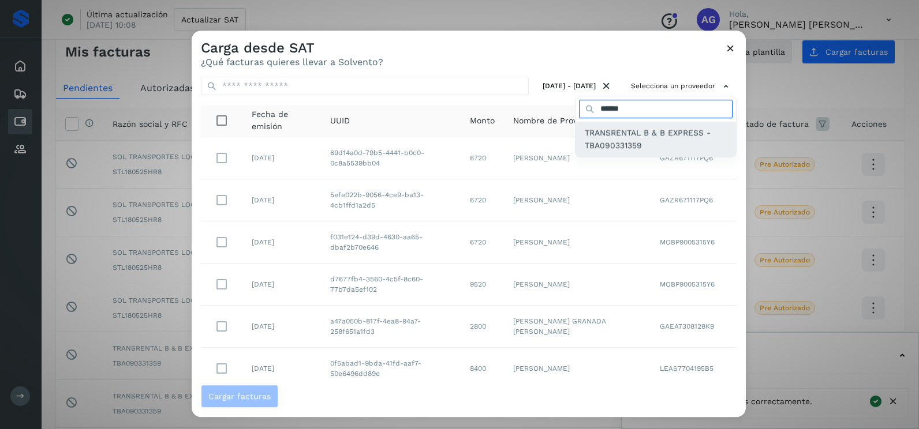
type input "******"
click at [620, 149] on span "TRANSRENTAL B & B EXPRESS - TBA090331359" at bounding box center [656, 139] width 142 height 26
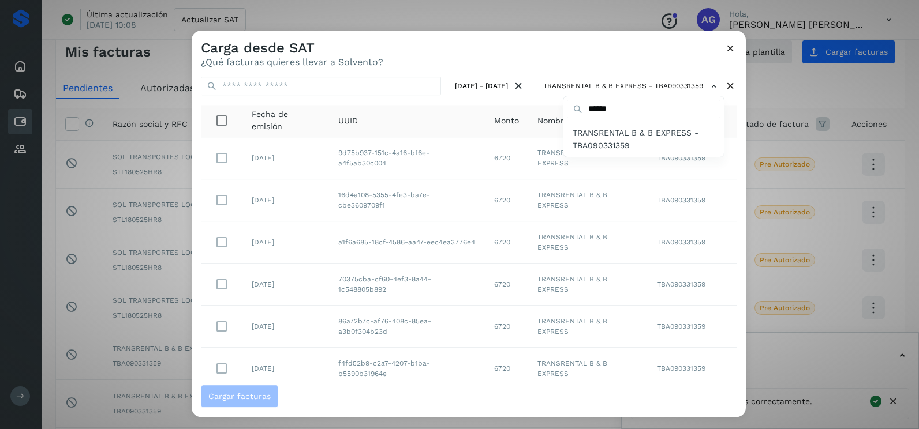
click at [574, 63] on div at bounding box center [651, 245] width 919 height 429
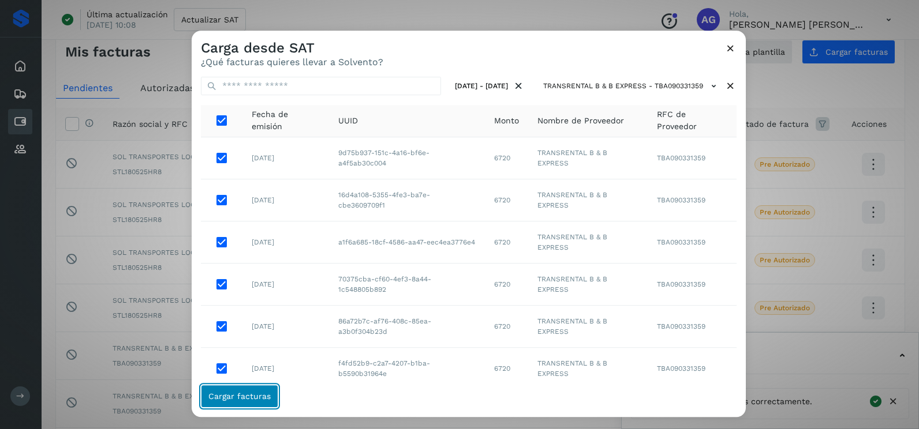
click at [253, 394] on span "Cargar facturas" at bounding box center [239, 396] width 62 height 8
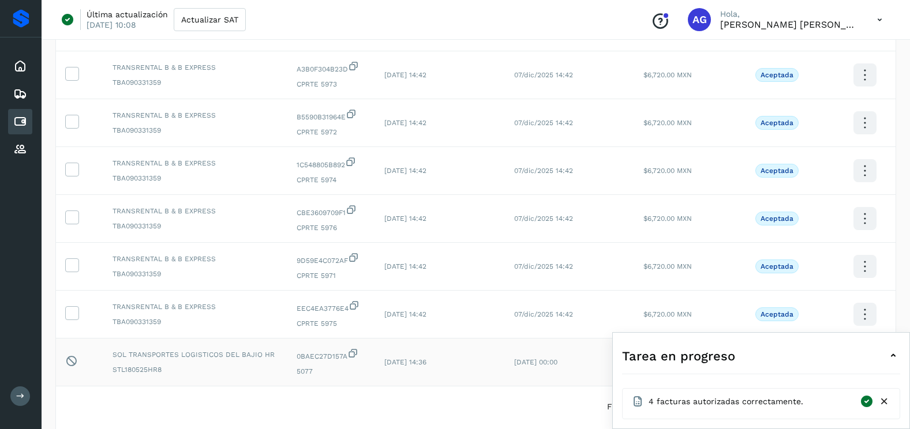
scroll to position [308, 0]
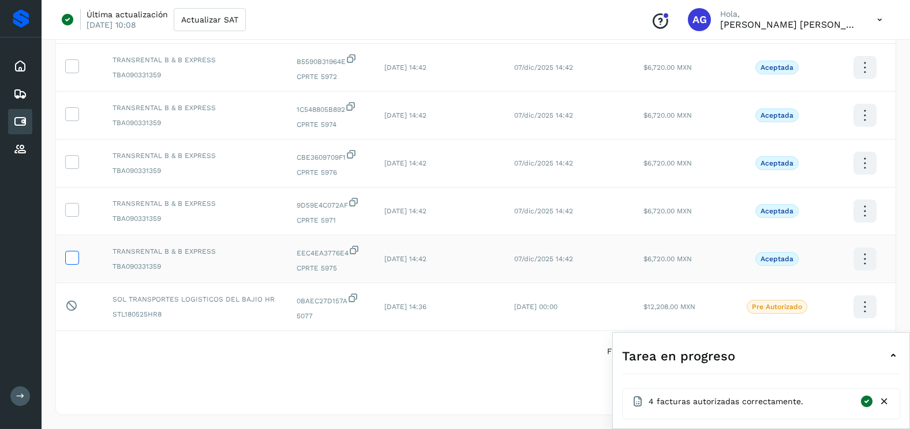
click at [70, 258] on icon at bounding box center [72, 257] width 12 height 12
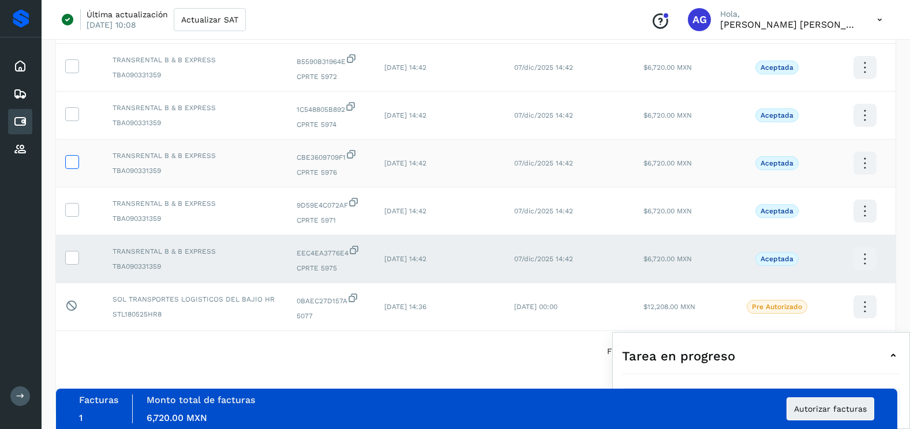
drag, startPoint x: 73, startPoint y: 211, endPoint x: 77, endPoint y: 168, distance: 42.9
click at [73, 207] on icon at bounding box center [72, 209] width 12 height 12
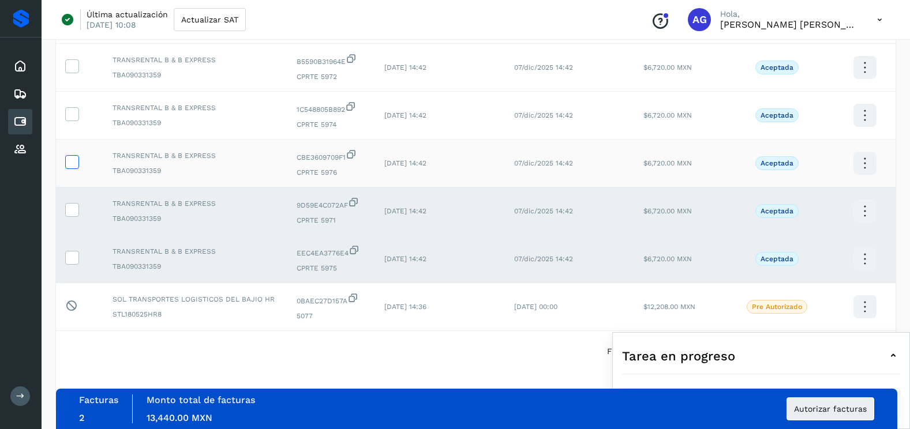
drag, startPoint x: 74, startPoint y: 161, endPoint x: 80, endPoint y: 114, distance: 47.7
click at [74, 160] on icon at bounding box center [72, 161] width 12 height 12
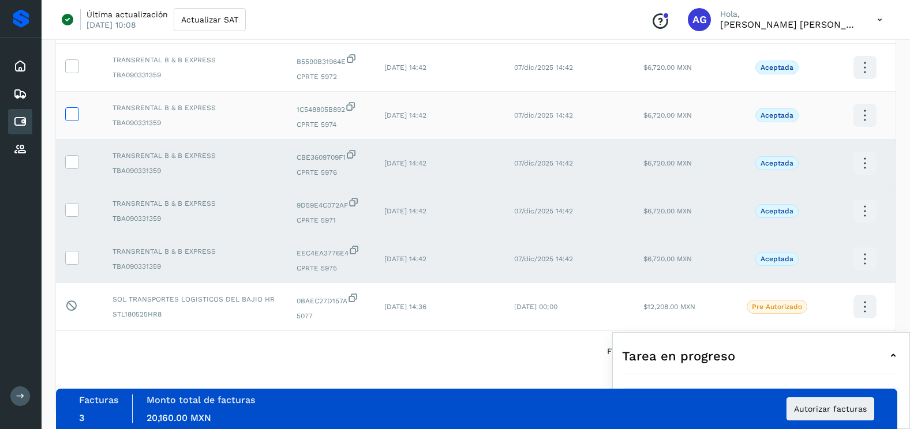
click at [74, 113] on icon at bounding box center [72, 113] width 12 height 12
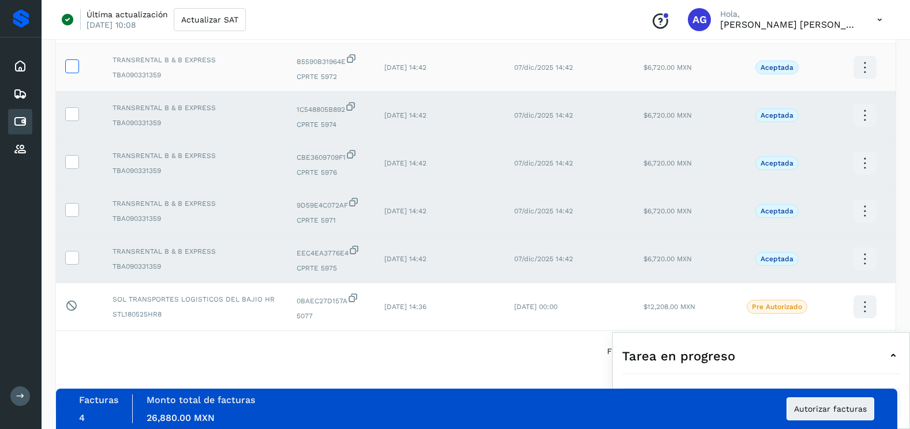
click at [76, 65] on icon at bounding box center [72, 65] width 12 height 12
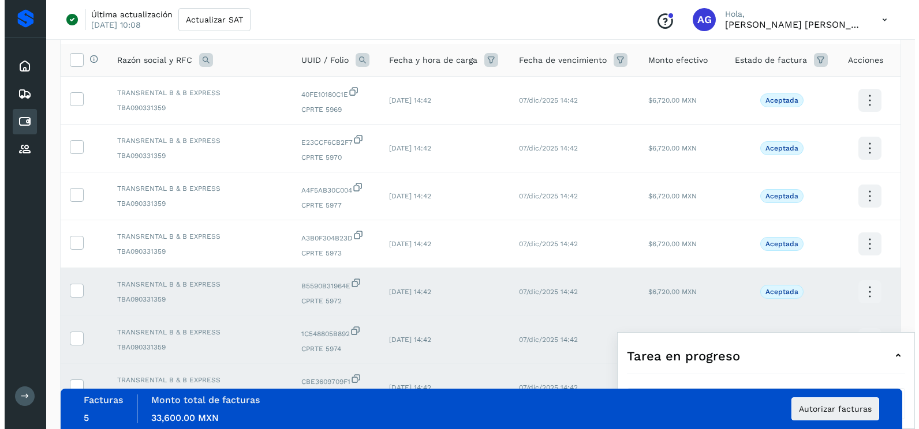
scroll to position [20, 0]
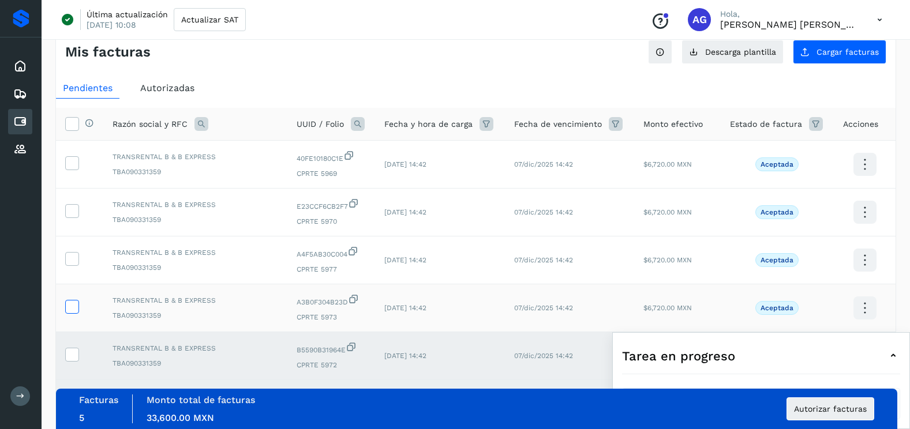
click at [76, 306] on icon at bounding box center [72, 306] width 12 height 12
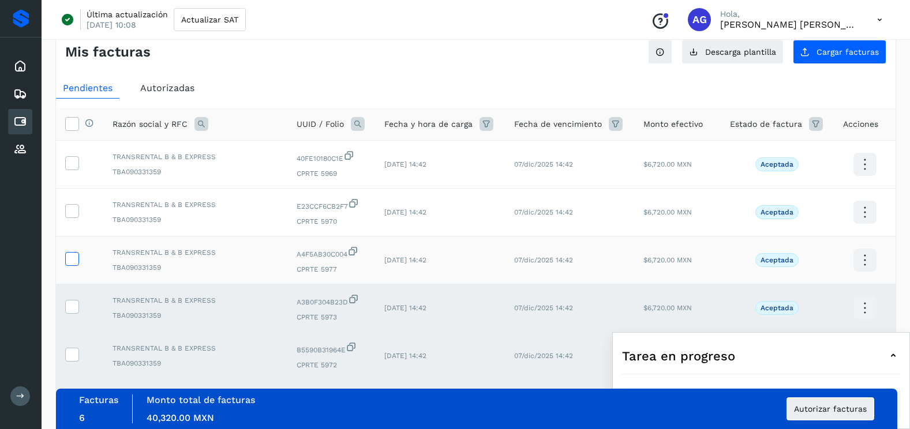
click at [70, 254] on icon at bounding box center [72, 258] width 12 height 12
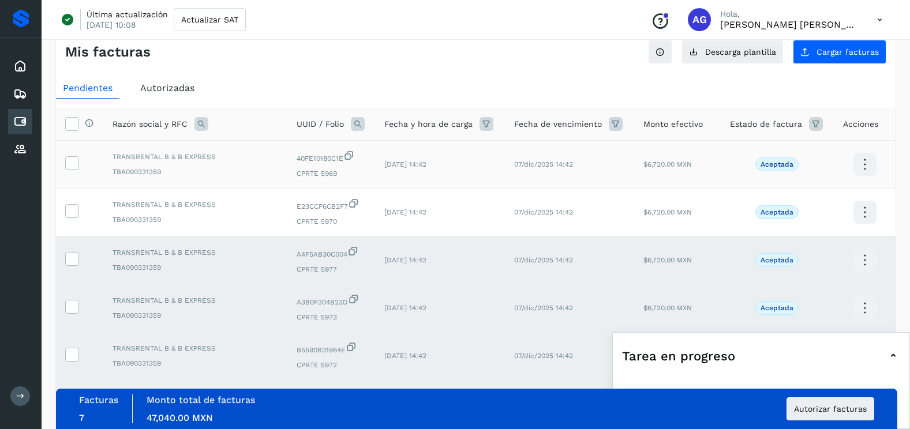
drag, startPoint x: 71, startPoint y: 210, endPoint x: 76, endPoint y: 178, distance: 32.1
click at [71, 209] on icon at bounding box center [72, 210] width 12 height 12
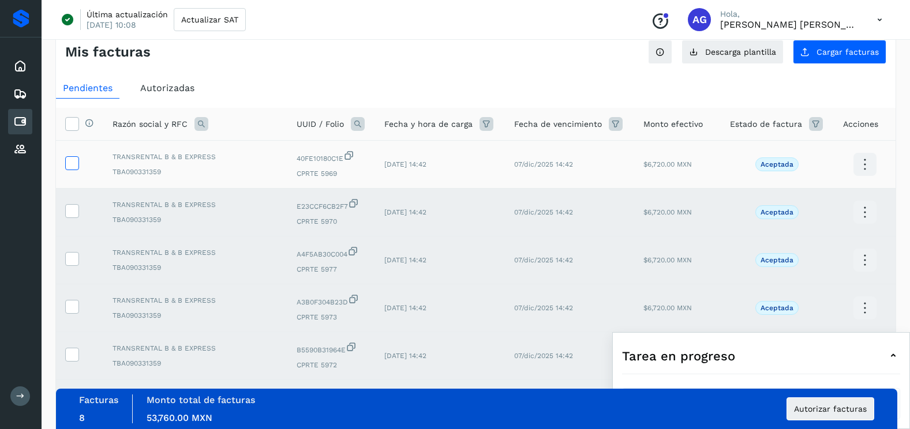
click at [76, 164] on icon at bounding box center [72, 162] width 12 height 12
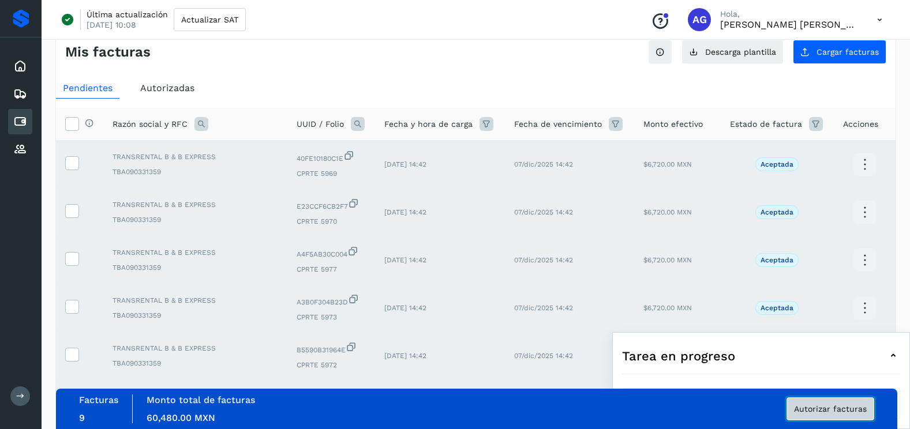
click at [849, 420] on button "Autorizar facturas" at bounding box center [831, 409] width 88 height 23
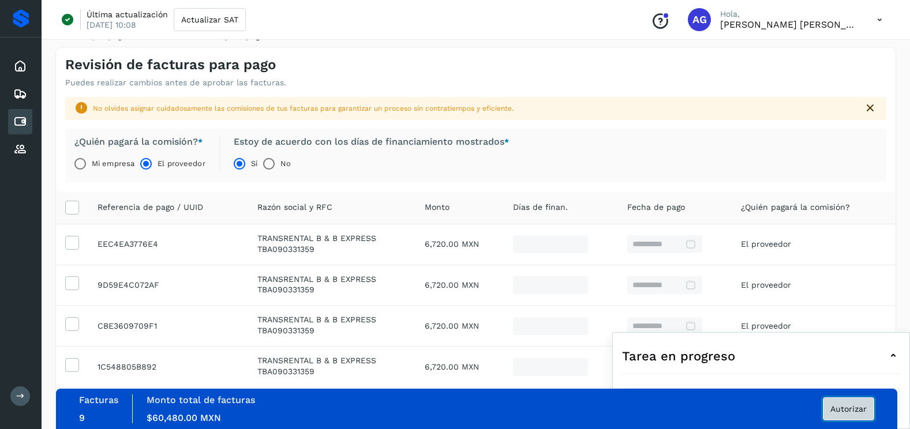
click at [864, 404] on button "Autorizar" at bounding box center [848, 409] width 51 height 23
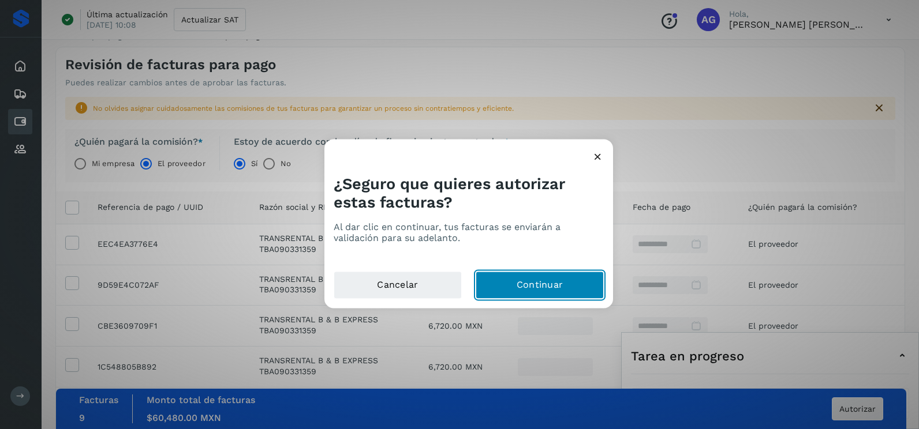
click at [564, 288] on button "Continuar" at bounding box center [539, 286] width 128 height 28
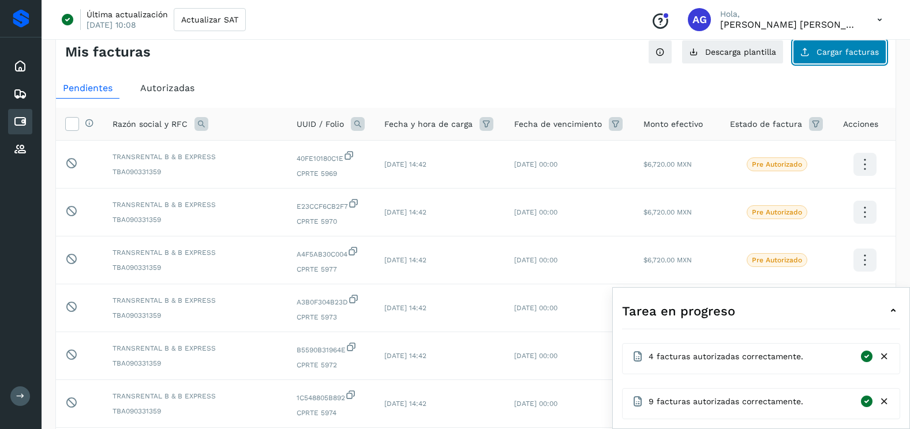
click at [837, 59] on button "Cargar facturas" at bounding box center [839, 52] width 93 height 24
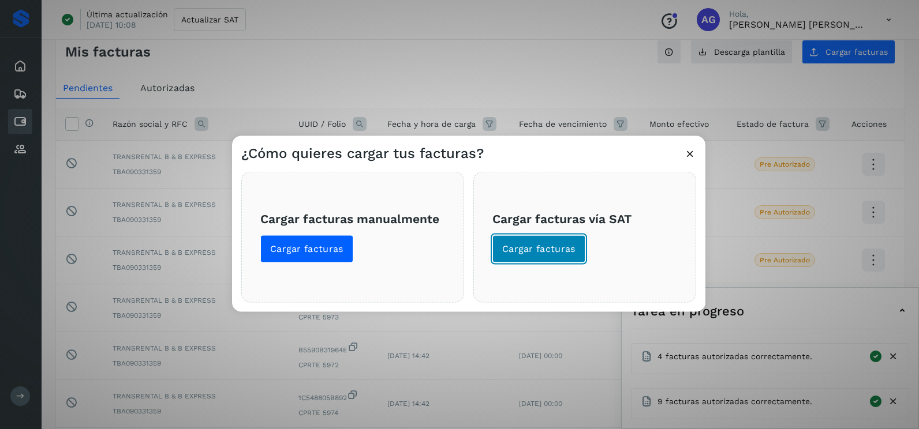
click at [565, 251] on span "Cargar facturas" at bounding box center [538, 249] width 73 height 13
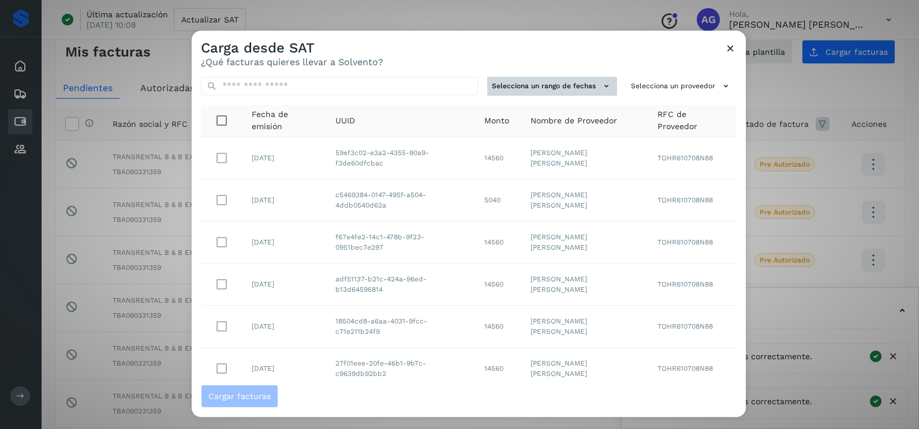
click at [536, 88] on button "Selecciona un rango de fechas" at bounding box center [552, 86] width 130 height 19
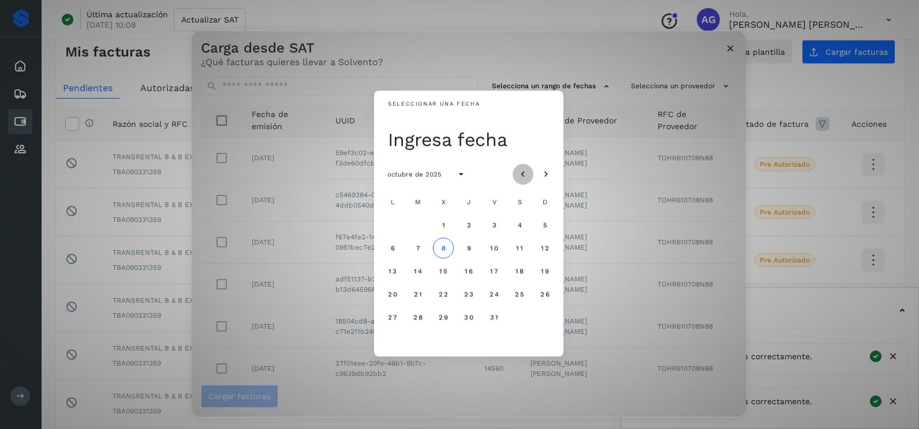
click at [526, 172] on icon "Mes anterior" at bounding box center [523, 175] width 12 height 12
click at [468, 250] on span "11" at bounding box center [469, 248] width 8 height 8
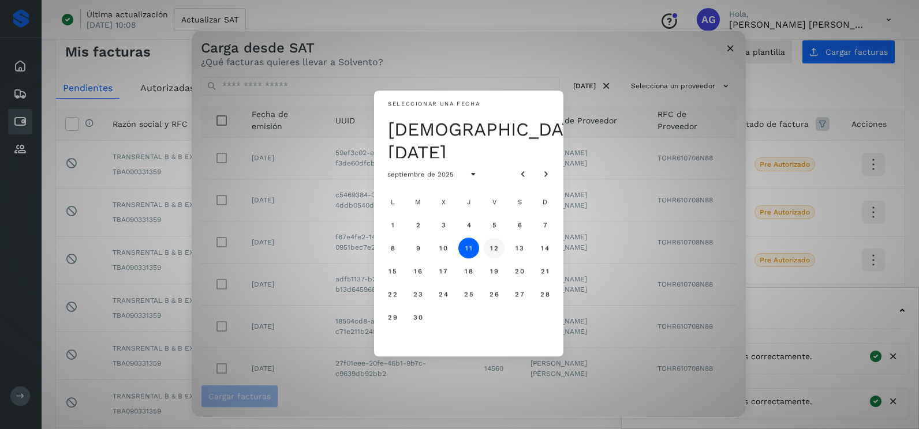
click at [491, 245] on span "12" at bounding box center [493, 248] width 9 height 8
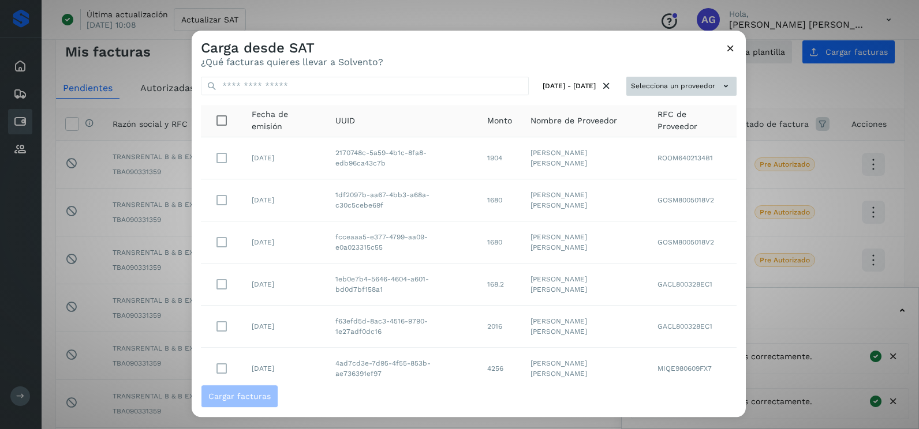
click at [647, 81] on button "Selecciona un proveedor" at bounding box center [681, 86] width 110 height 19
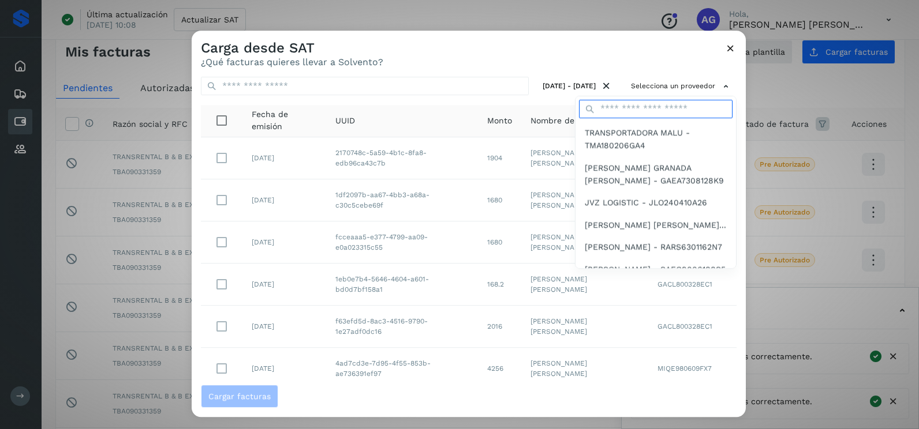
click at [636, 114] on input "text" at bounding box center [655, 109] width 153 height 18
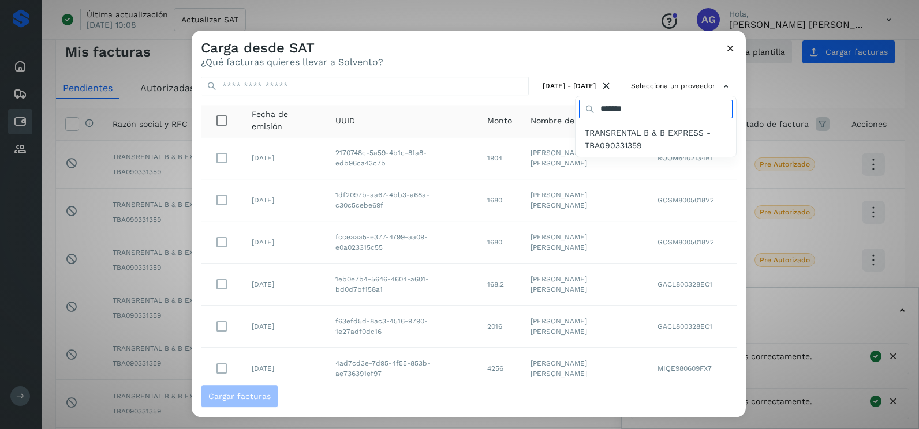
type input "*******"
click at [633, 129] on span "TRANSRENTAL B & B EXPRESS - TBA090331359" at bounding box center [656, 139] width 142 height 26
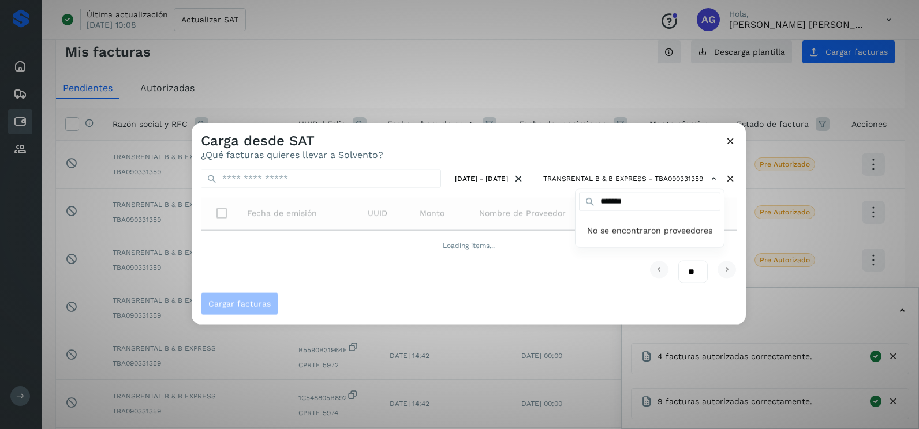
click at [590, 151] on div at bounding box center [651, 337] width 919 height 429
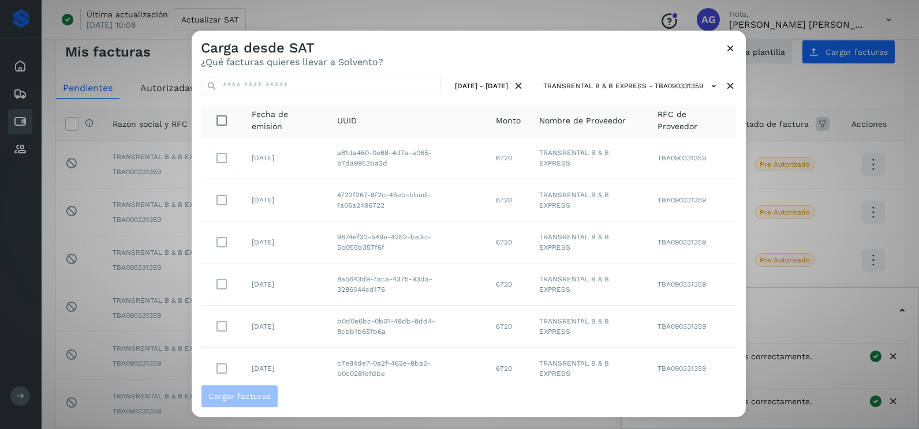
scroll to position [205, 0]
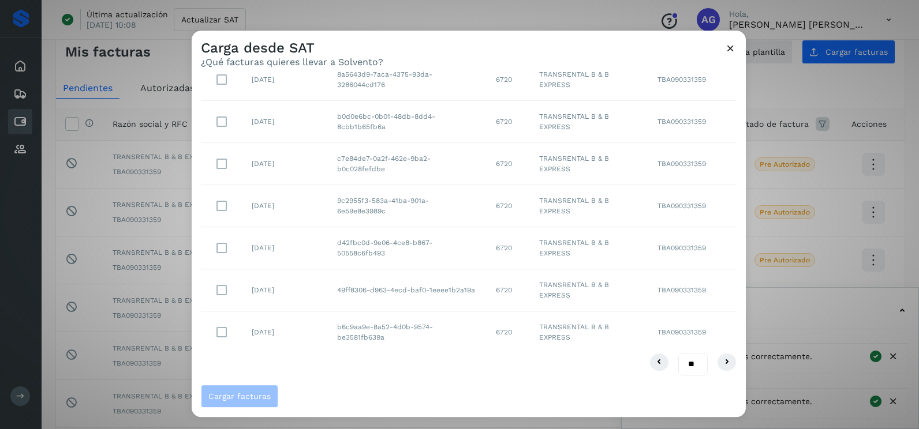
drag, startPoint x: 681, startPoint y: 368, endPoint x: 683, endPoint y: 377, distance: 9.9
click at [681, 368] on select "** ** **" at bounding box center [692, 364] width 29 height 23
select select "**"
click at [678, 353] on select "** ** **" at bounding box center [692, 364] width 29 height 23
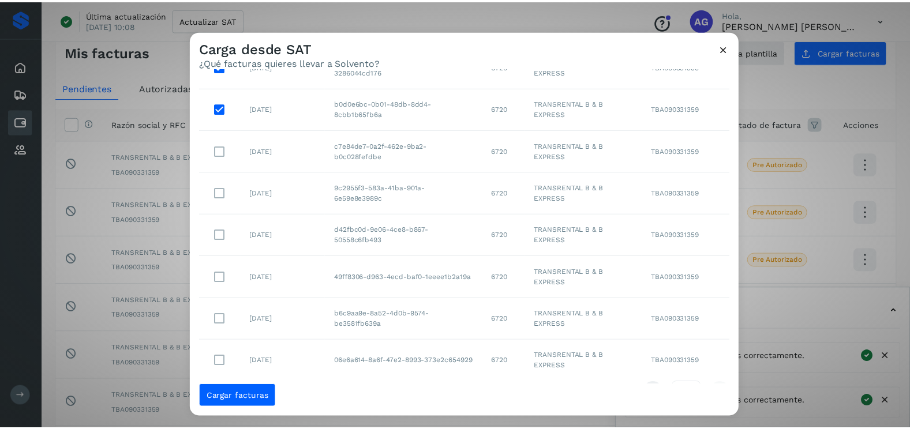
scroll to position [247, 0]
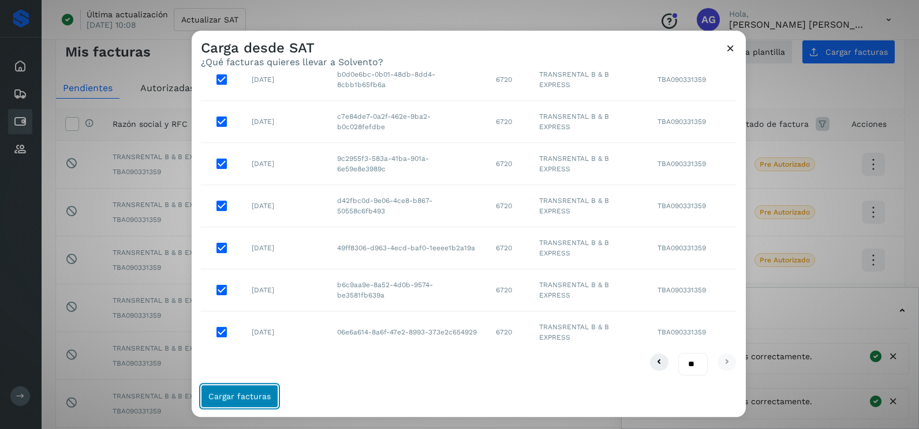
click at [241, 400] on span "Cargar facturas" at bounding box center [239, 396] width 62 height 8
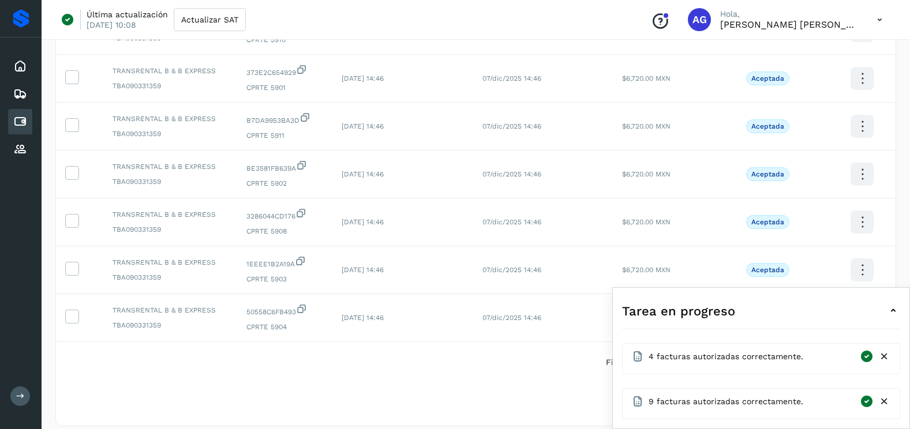
scroll to position [308, 0]
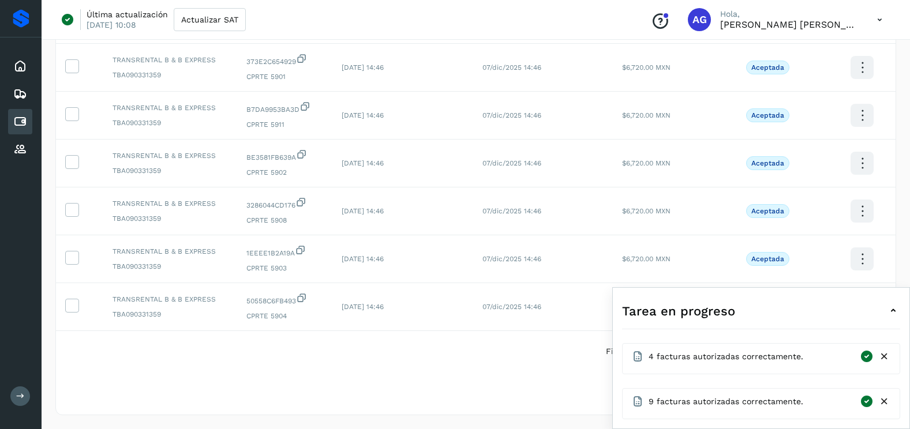
click at [886, 356] on icon at bounding box center [884, 357] width 12 height 12
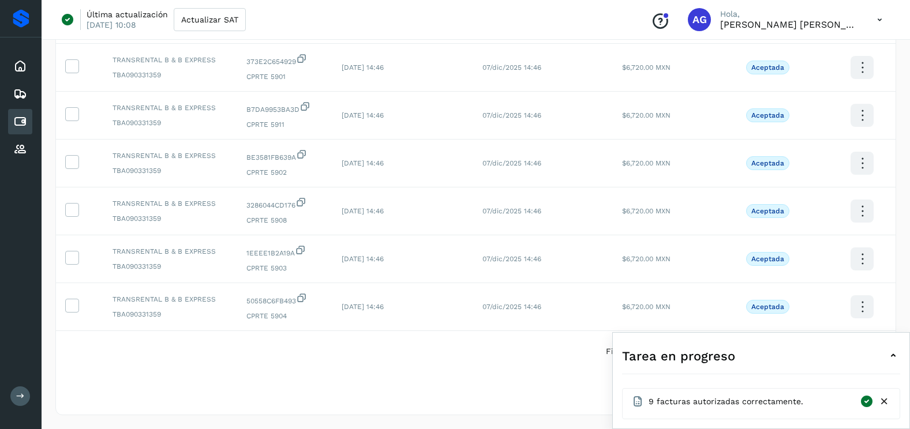
click at [886, 403] on icon at bounding box center [884, 402] width 12 height 12
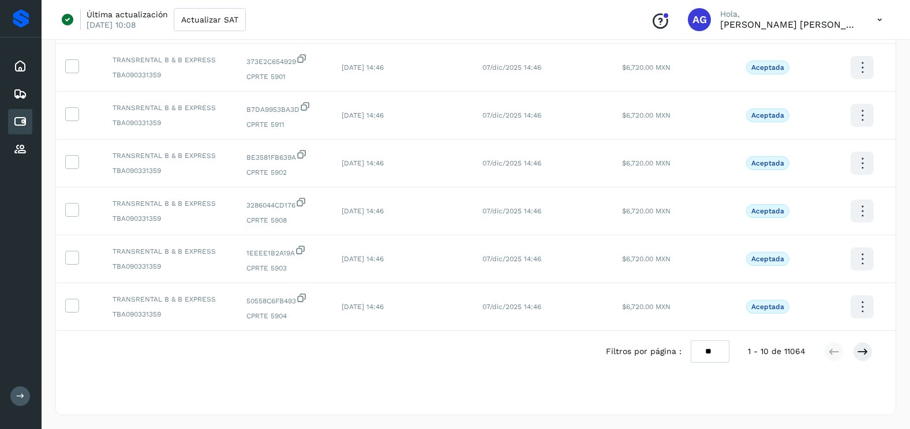
drag, startPoint x: 710, startPoint y: 349, endPoint x: 715, endPoint y: 356, distance: 8.8
click at [710, 349] on select "** ** **" at bounding box center [710, 351] width 39 height 23
select select "**"
click at [691, 340] on select "** ** **" at bounding box center [710, 351] width 39 height 23
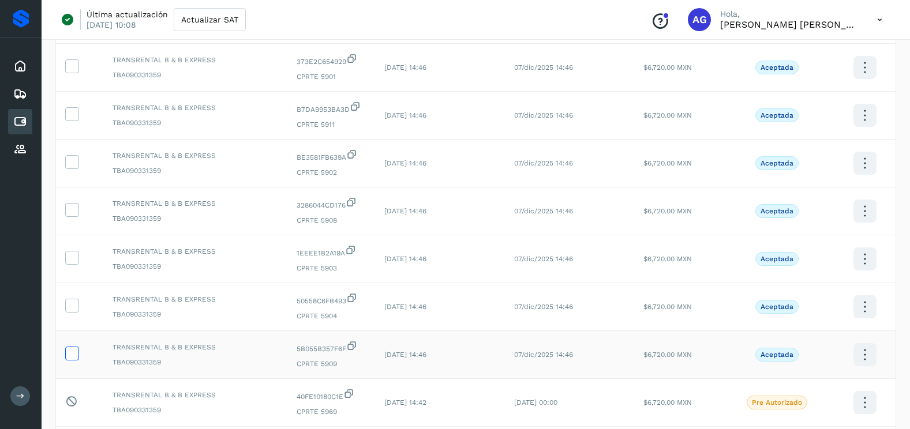
click at [68, 353] on icon at bounding box center [72, 353] width 12 height 12
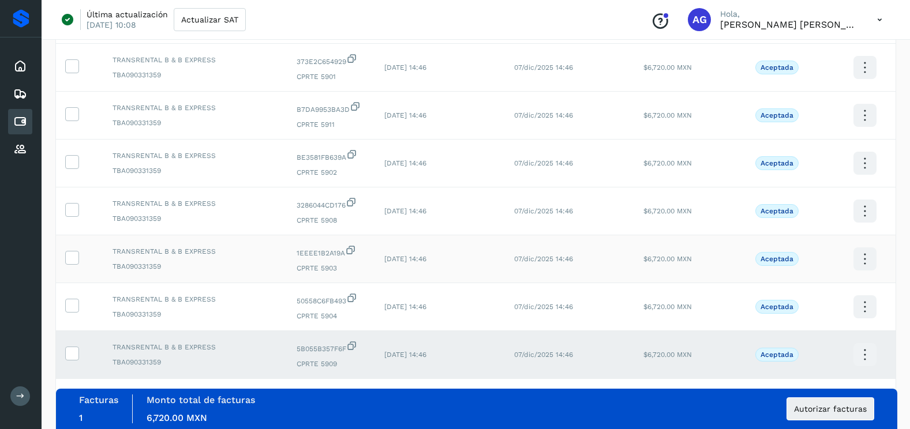
drag, startPoint x: 72, startPoint y: 312, endPoint x: 77, endPoint y: 273, distance: 39.0
click at [71, 311] on span at bounding box center [72, 308] width 12 height 8
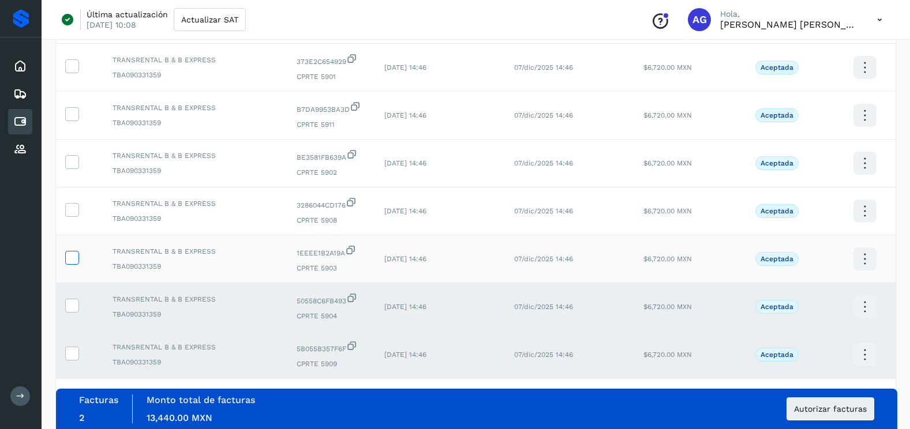
click at [77, 261] on icon at bounding box center [72, 257] width 12 height 12
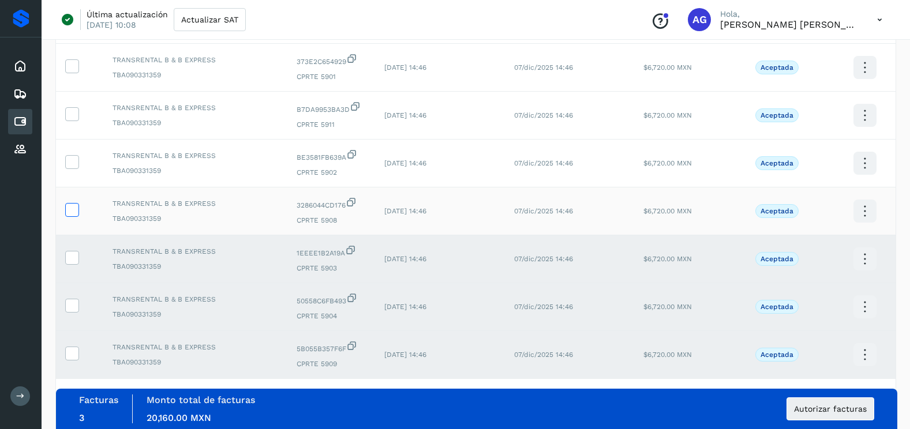
click at [74, 212] on icon at bounding box center [72, 209] width 12 height 12
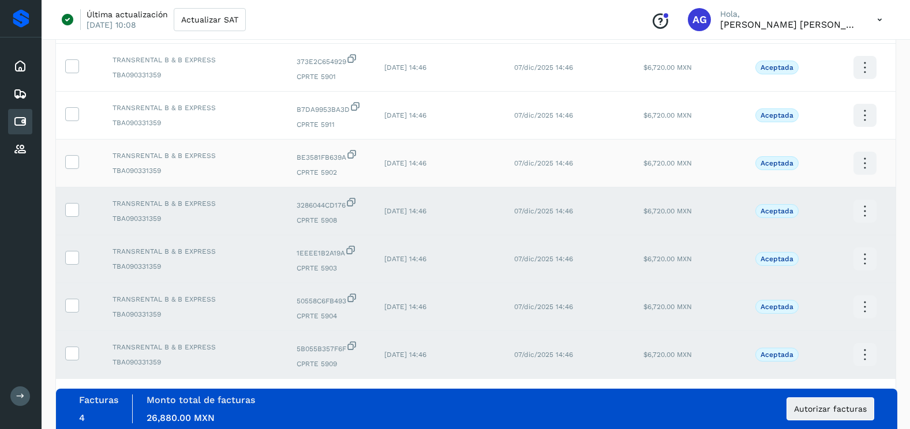
click at [73, 172] on td at bounding box center [79, 164] width 47 height 48
click at [72, 163] on icon at bounding box center [72, 161] width 12 height 12
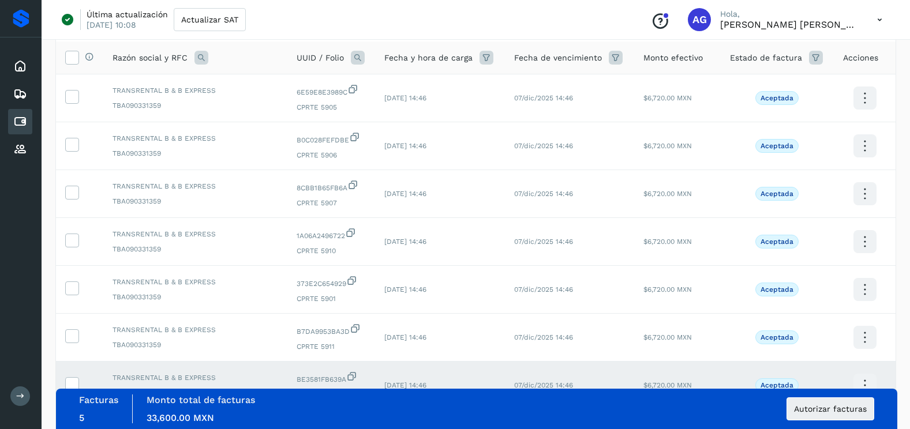
scroll to position [77, 0]
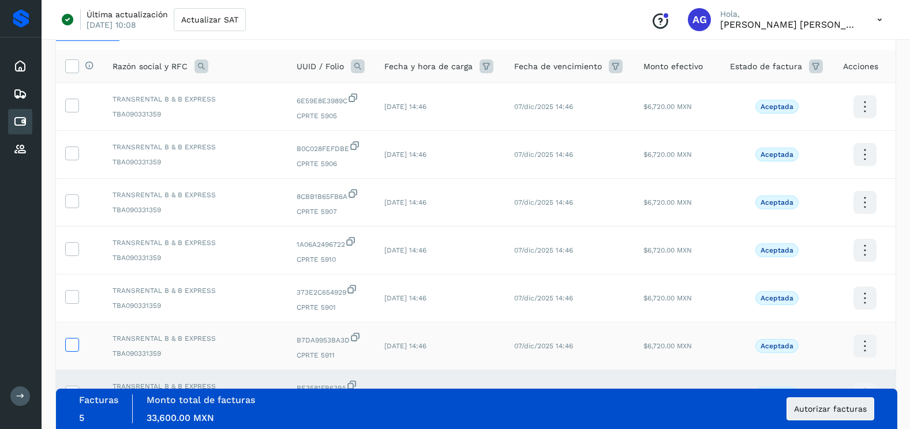
click at [75, 343] on icon at bounding box center [72, 344] width 12 height 12
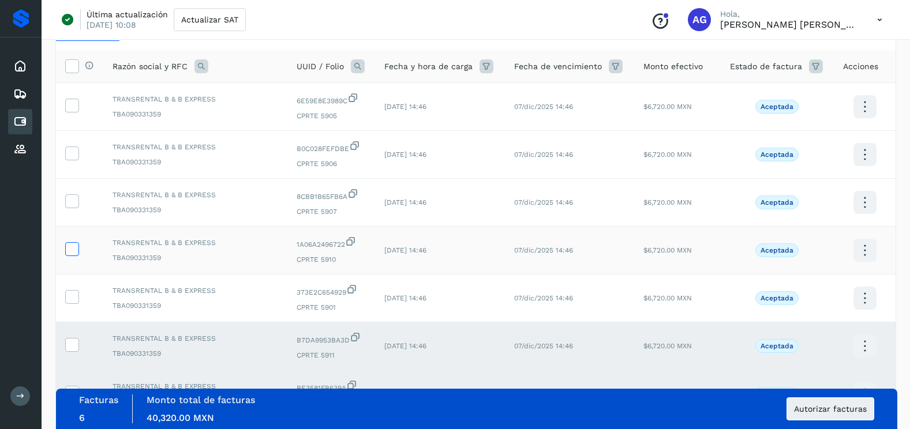
drag, startPoint x: 70, startPoint y: 297, endPoint x: 72, endPoint y: 252, distance: 45.0
click at [70, 297] on icon at bounding box center [72, 296] width 12 height 12
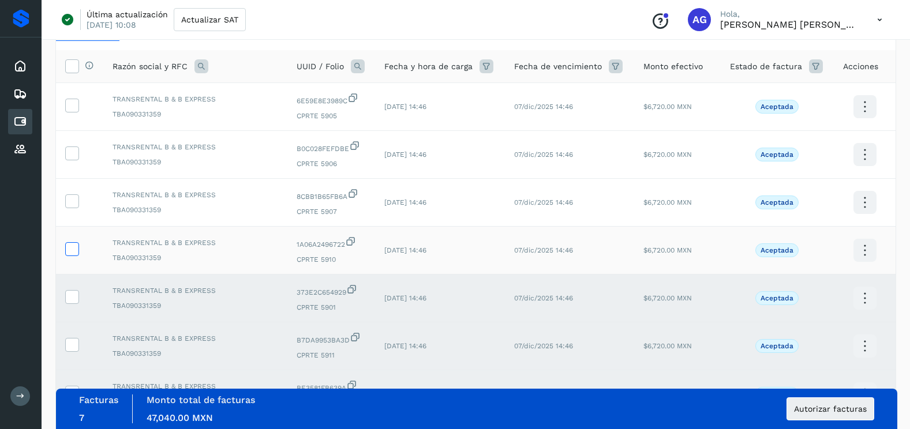
click at [72, 245] on icon at bounding box center [72, 248] width 12 height 12
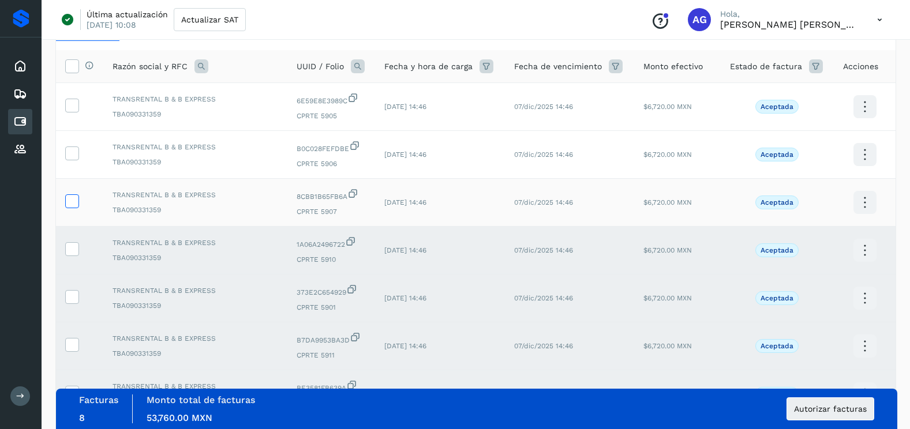
click at [69, 203] on icon at bounding box center [72, 200] width 12 height 12
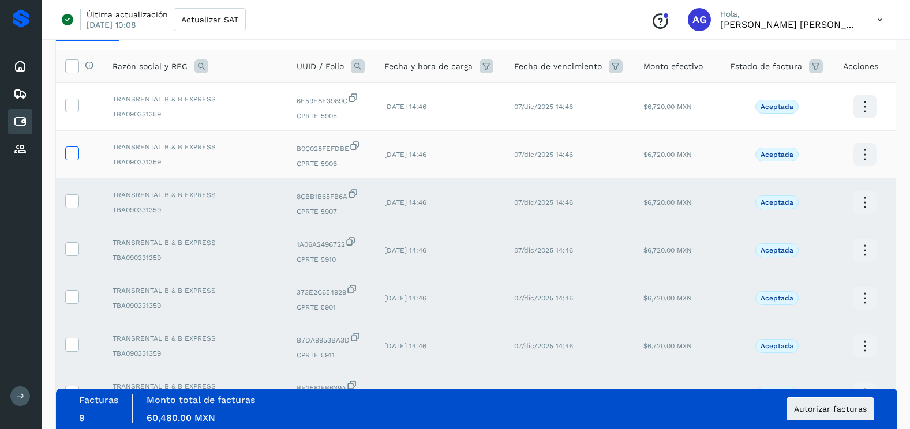
click at [68, 153] on icon at bounding box center [72, 153] width 12 height 12
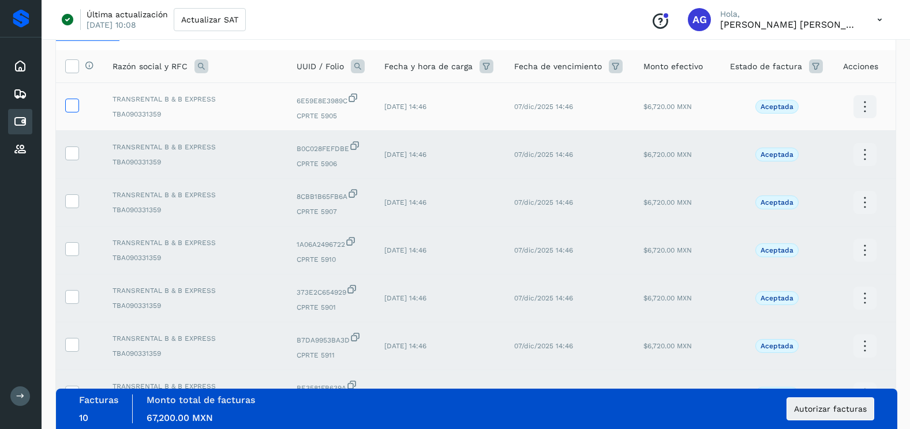
click at [74, 110] on icon at bounding box center [72, 105] width 12 height 12
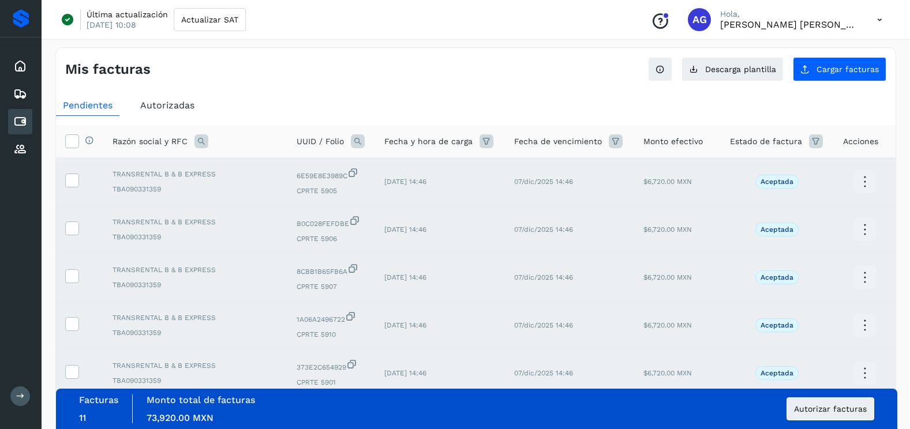
scroll to position [0, 0]
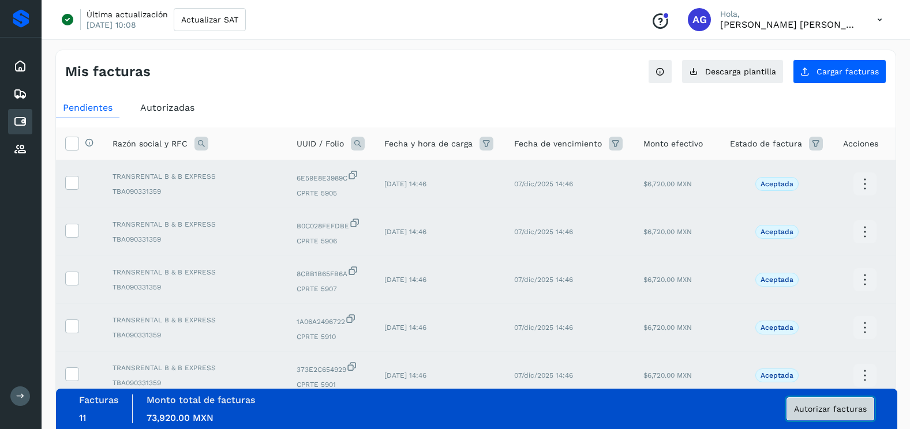
click at [810, 414] on button "Autorizar facturas" at bounding box center [831, 409] width 88 height 23
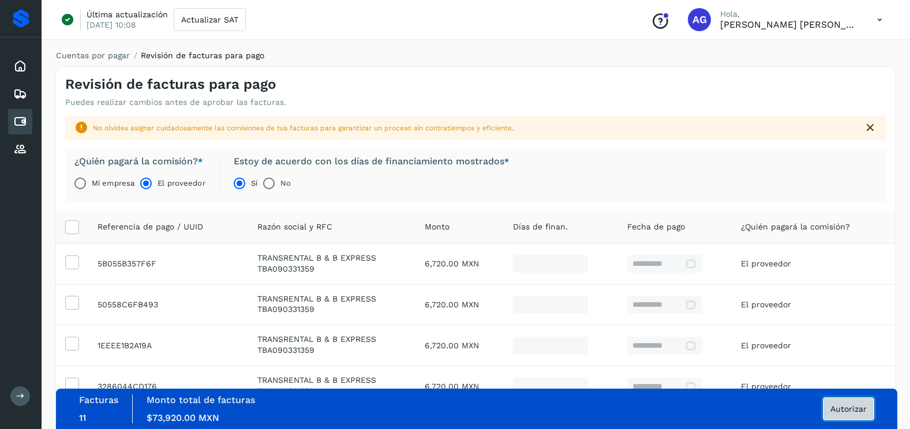
click at [836, 415] on button "Autorizar" at bounding box center [848, 409] width 51 height 23
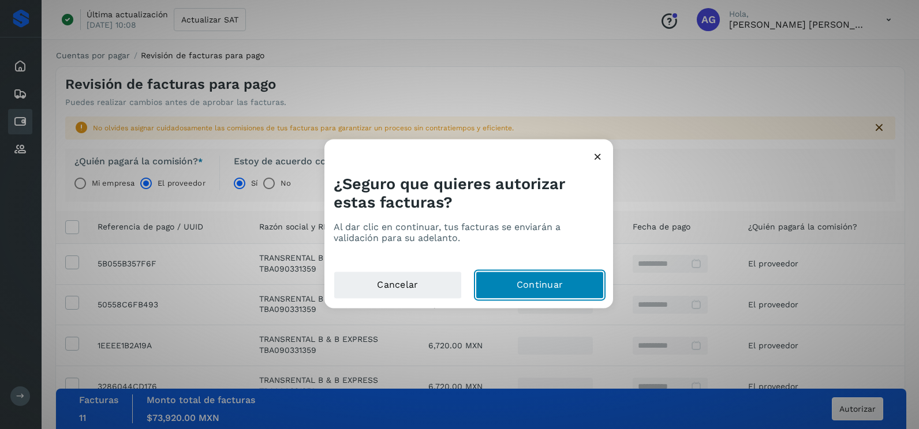
click at [533, 284] on button "Continuar" at bounding box center [539, 286] width 128 height 28
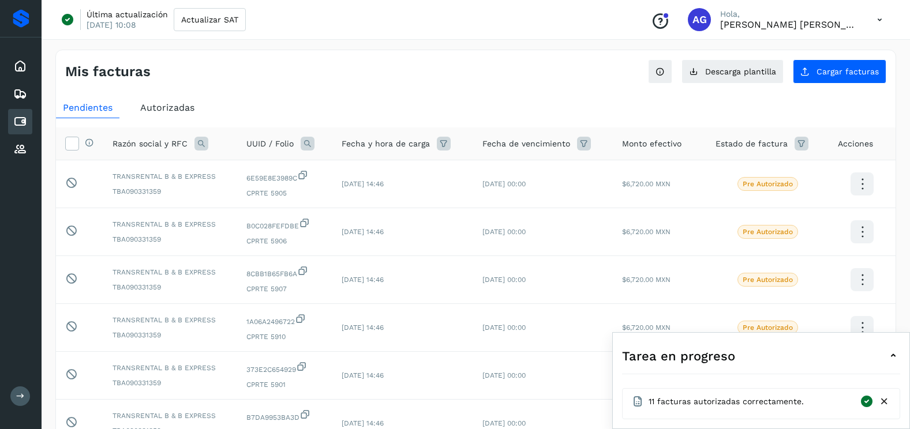
click at [883, 400] on icon at bounding box center [884, 402] width 12 height 12
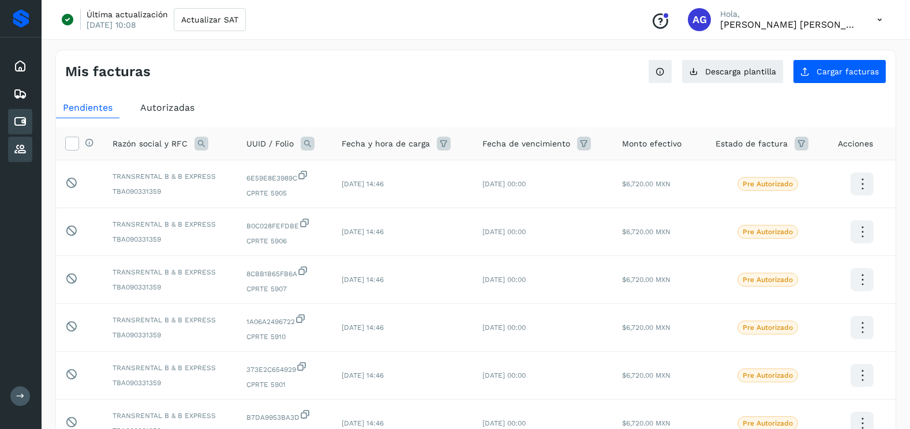
click at [14, 153] on icon at bounding box center [20, 150] width 14 height 14
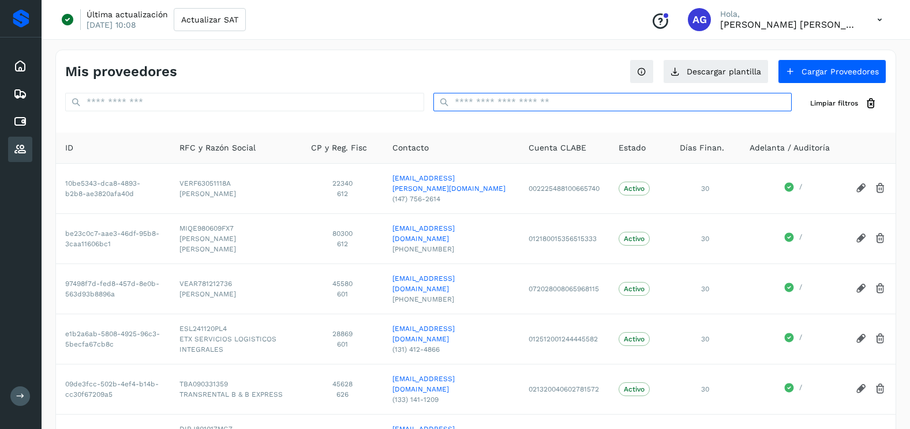
click at [531, 106] on input "text" at bounding box center [612, 102] width 359 height 18
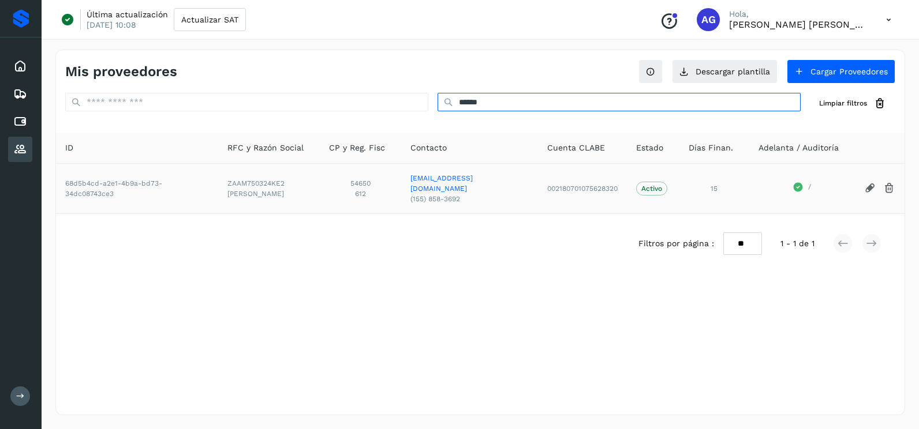
type input "******"
drag, startPoint x: 532, startPoint y: 186, endPoint x: 405, endPoint y: 184, distance: 127.0
click at [405, 184] on td "[EMAIL_ADDRESS][DOMAIN_NAME] (155) 858-3692" at bounding box center [469, 188] width 137 height 50
copy link "[EMAIL_ADDRESS][DOMAIN_NAME]"
